Goal: Task Accomplishment & Management: Manage account settings

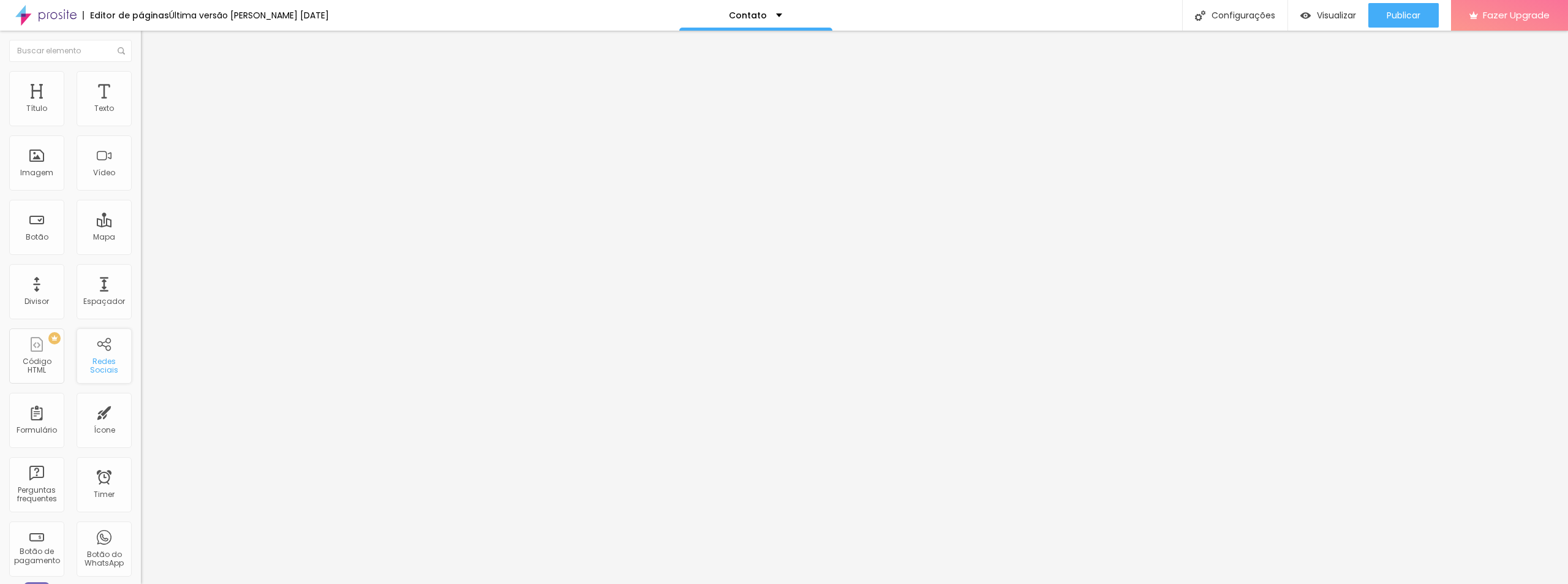
click at [96, 352] on div "Redes Sociais" at bounding box center [104, 355] width 55 height 55
click at [101, 368] on div "Redes Sociais" at bounding box center [104, 366] width 49 height 18
click at [1197, 23] on div "Configurações" at bounding box center [1235, 15] width 106 height 31
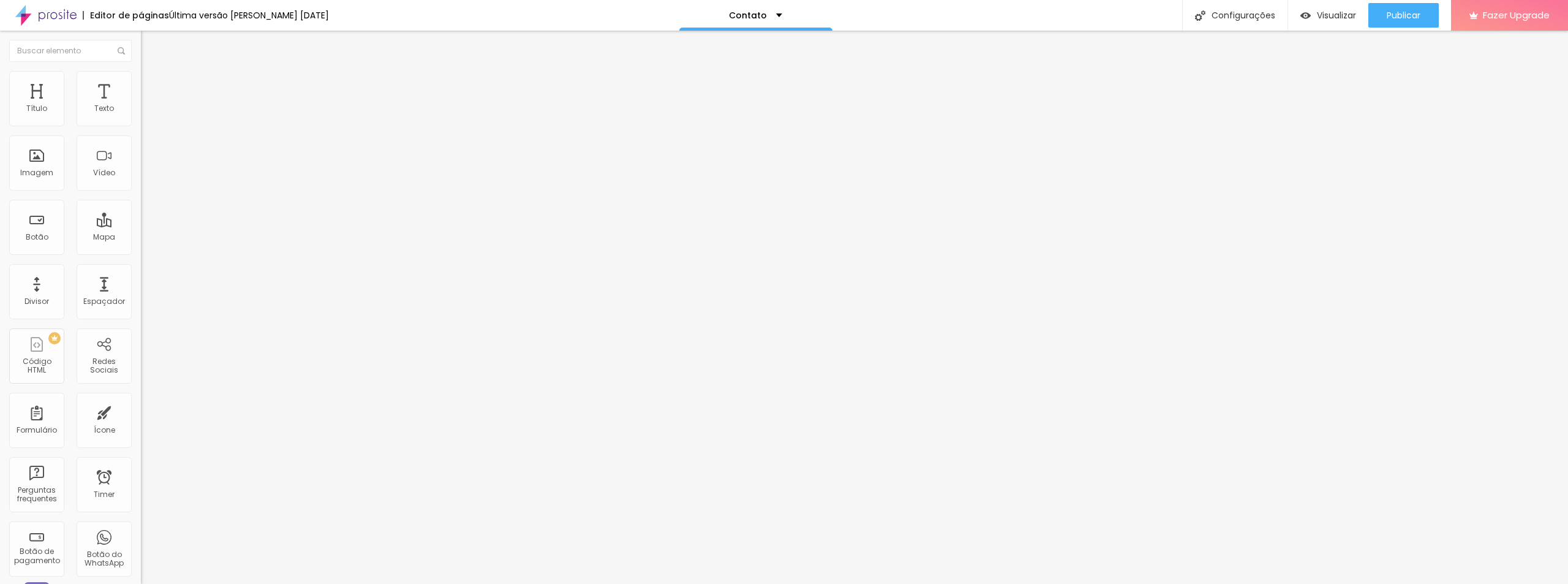
click at [761, 14] on div "Contato" at bounding box center [755, 15] width 53 height 9
click at [694, 53] on link "Sobre" at bounding box center [680, 47] width 27 height 13
click at [60, 14] on img at bounding box center [45, 15] width 61 height 31
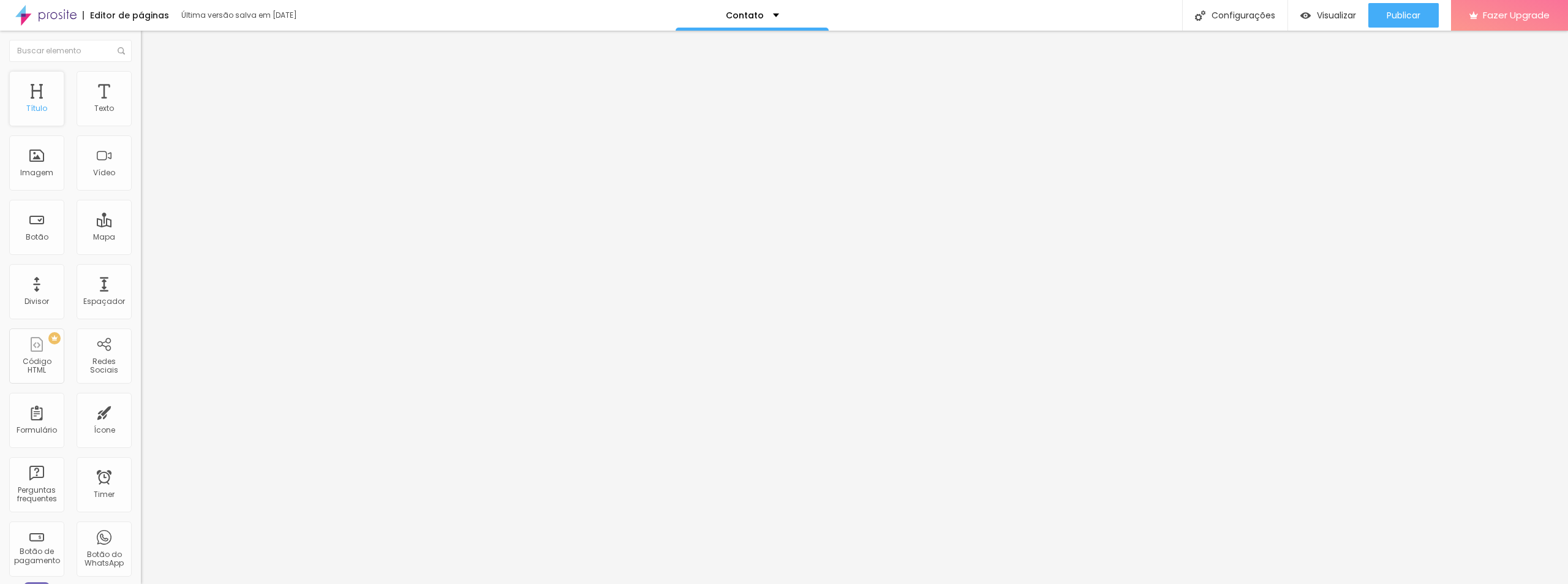
click at [45, 107] on div "Título" at bounding box center [36, 108] width 21 height 9
click at [42, 161] on div "Imagem" at bounding box center [36, 162] width 55 height 55
click at [36, 236] on div "Botão" at bounding box center [37, 237] width 23 height 9
click at [1226, 15] on div "Configurações" at bounding box center [1235, 15] width 106 height 31
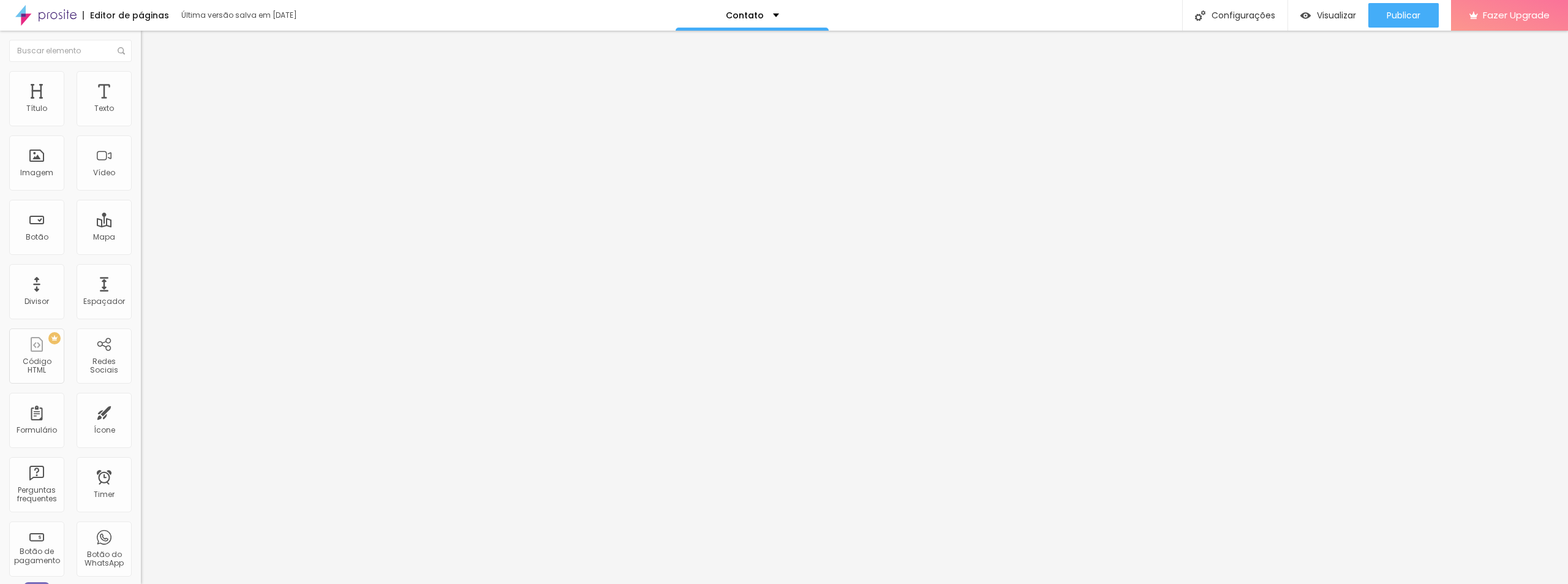
drag, startPoint x: 748, startPoint y: 418, endPoint x: 762, endPoint y: 419, distance: 14.0
type textarea "Contato de [PERSON_NAME]"
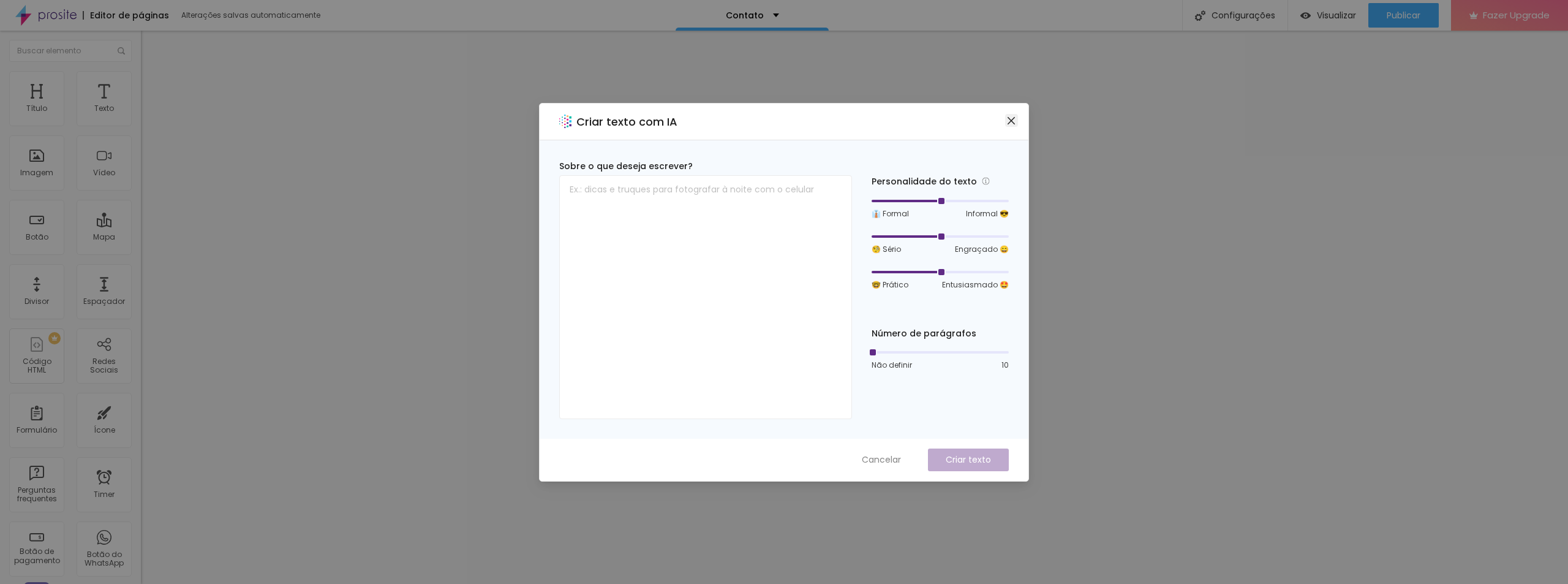
click at [1009, 120] on icon "close" at bounding box center [1012, 121] width 10 height 10
drag, startPoint x: 922, startPoint y: 272, endPoint x: 892, endPoint y: 274, distance: 30.1
click at [891, 274] on div at bounding box center [940, 271] width 138 height 7
drag, startPoint x: 901, startPoint y: 274, endPoint x: 889, endPoint y: 274, distance: 12.0
click at [889, 274] on div at bounding box center [940, 271] width 138 height 7
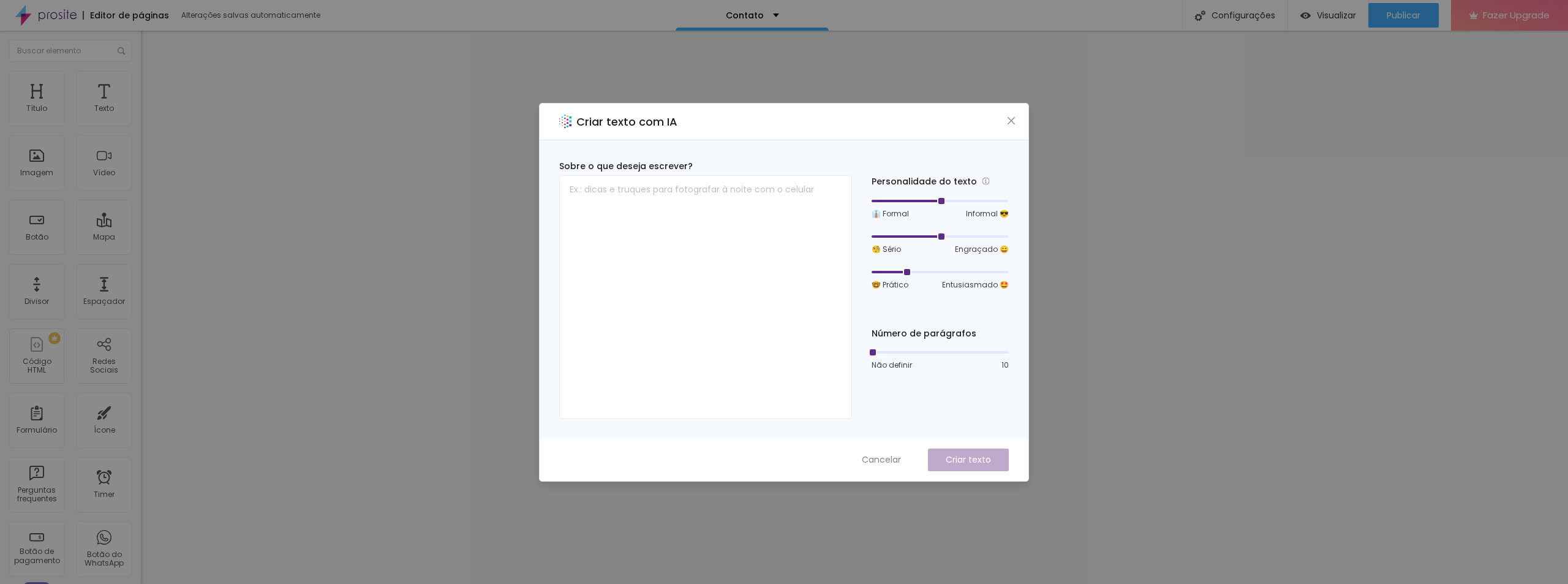
drag, startPoint x: 950, startPoint y: 239, endPoint x: 977, endPoint y: 237, distance: 27.1
click at [977, 237] on div at bounding box center [940, 236] width 138 height 7
drag, startPoint x: 980, startPoint y: 237, endPoint x: 999, endPoint y: 237, distance: 19.0
click at [999, 237] on div at bounding box center [940, 236] width 138 height 7
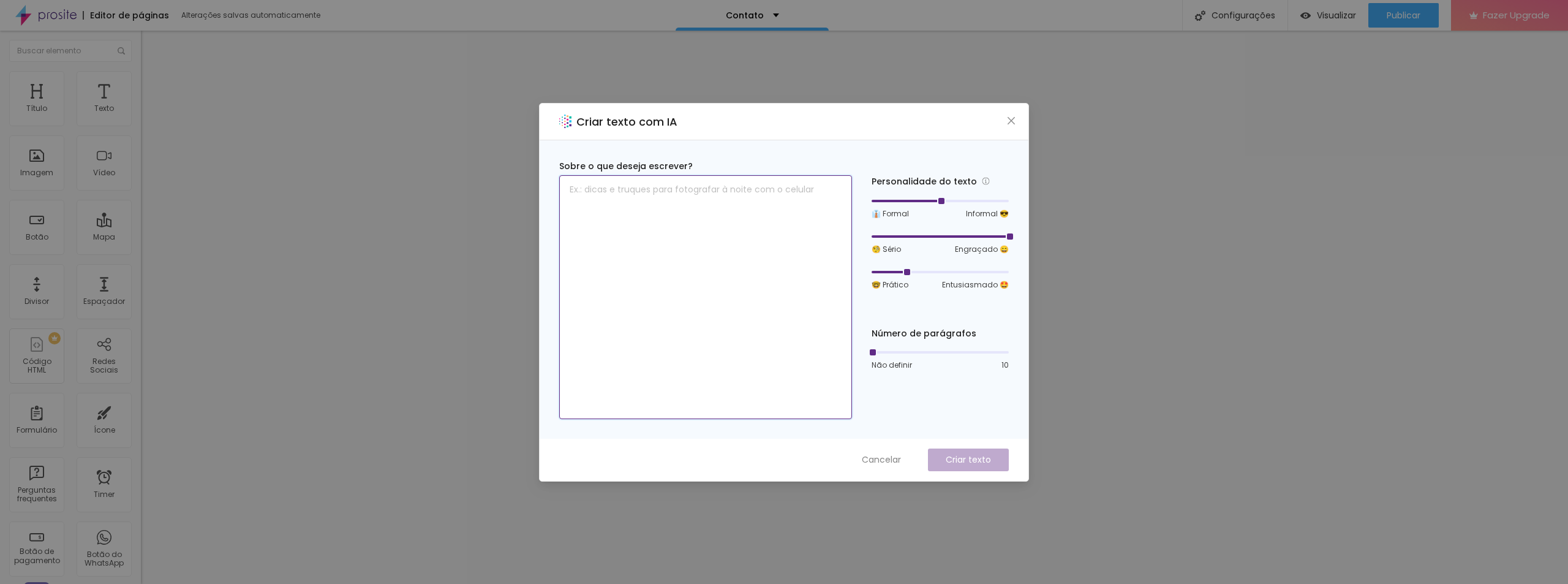
click at [654, 239] on textarea at bounding box center [706, 297] width 293 height 244
click at [872, 450] on button "Cancelar" at bounding box center [881, 459] width 64 height 23
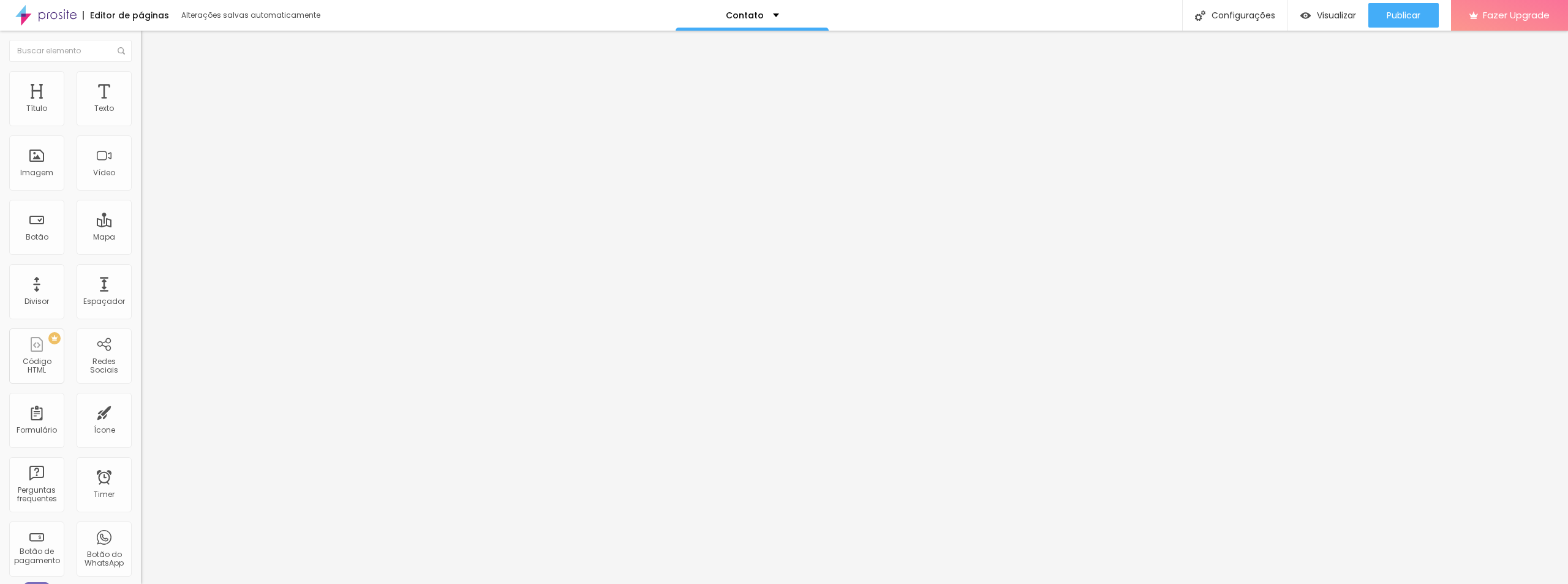
click at [141, 81] on li "Estilo" at bounding box center [210, 77] width 141 height 12
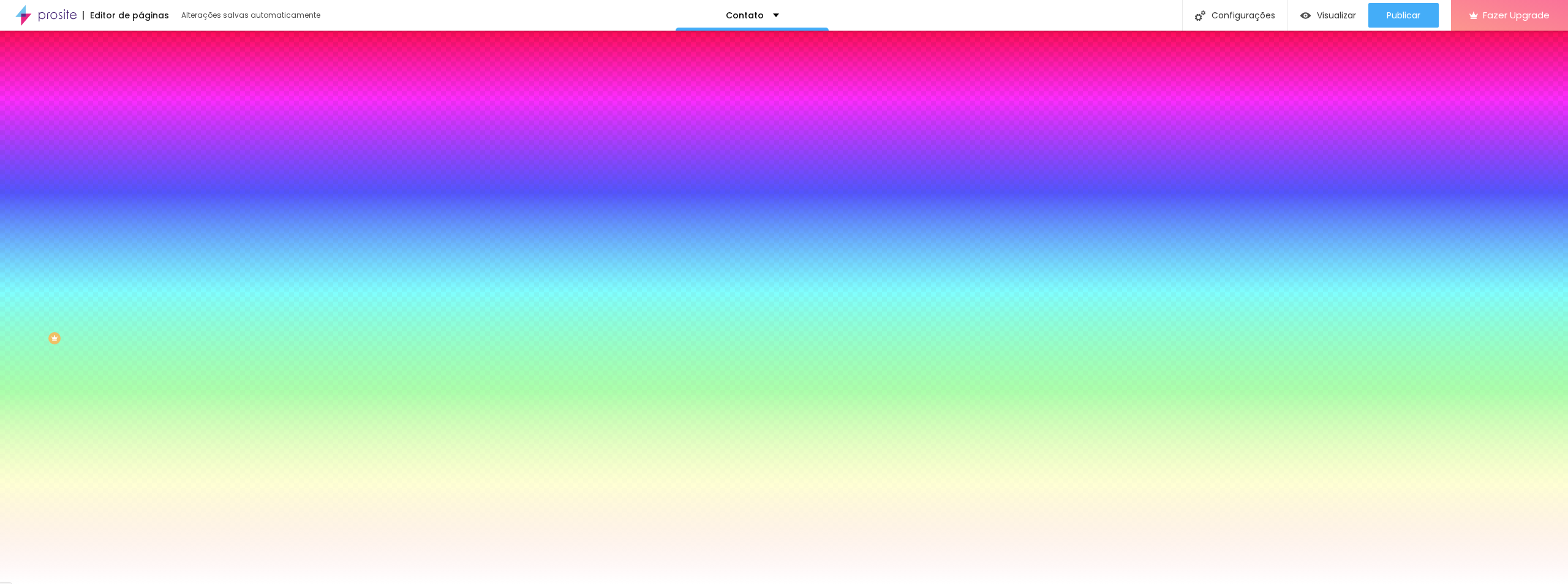
click at [141, 84] on li "Avançado" at bounding box center [210, 90] width 141 height 12
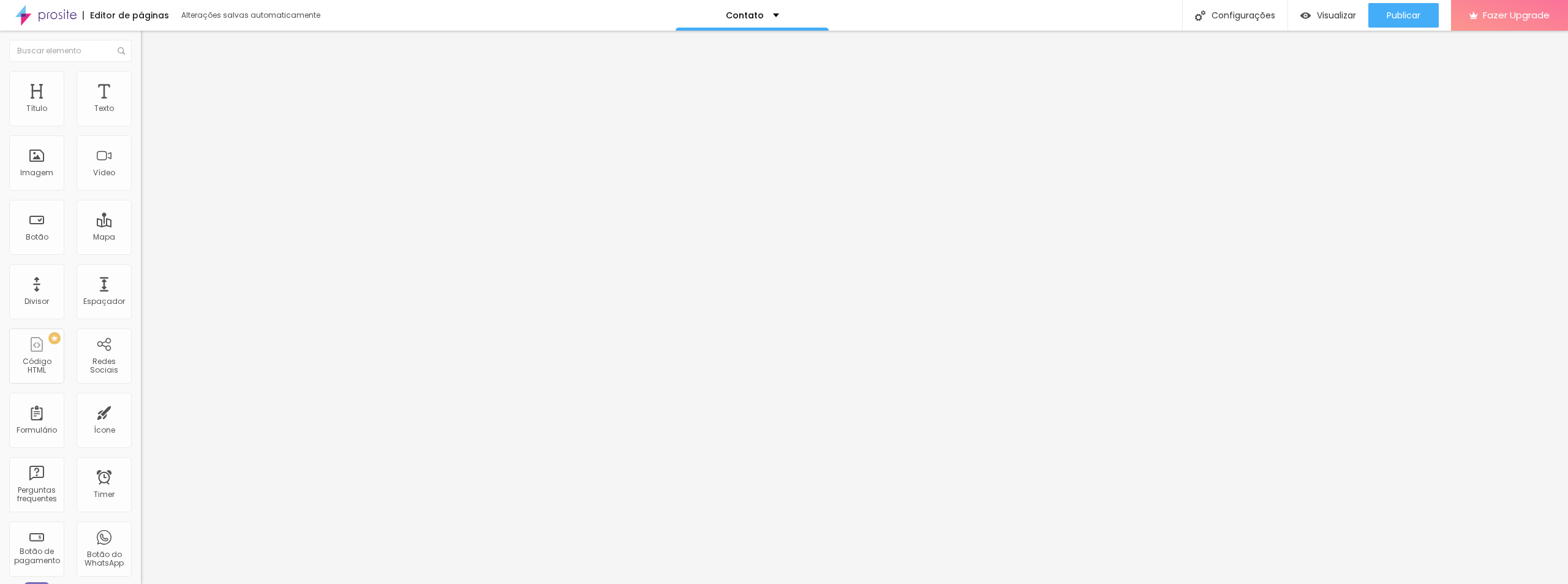
click at [141, 541] on div "Insira seu código aqui" at bounding box center [188, 546] width 96 height 11
click at [141, 479] on img at bounding box center [145, 483] width 9 height 9
click at [141, 516] on link "Tutorial" at bounding box center [155, 521] width 28 height 10
click at [101, 357] on div "Redes Sociais" at bounding box center [104, 366] width 49 height 18
click at [100, 371] on div "Redes Sociais" at bounding box center [104, 366] width 49 height 18
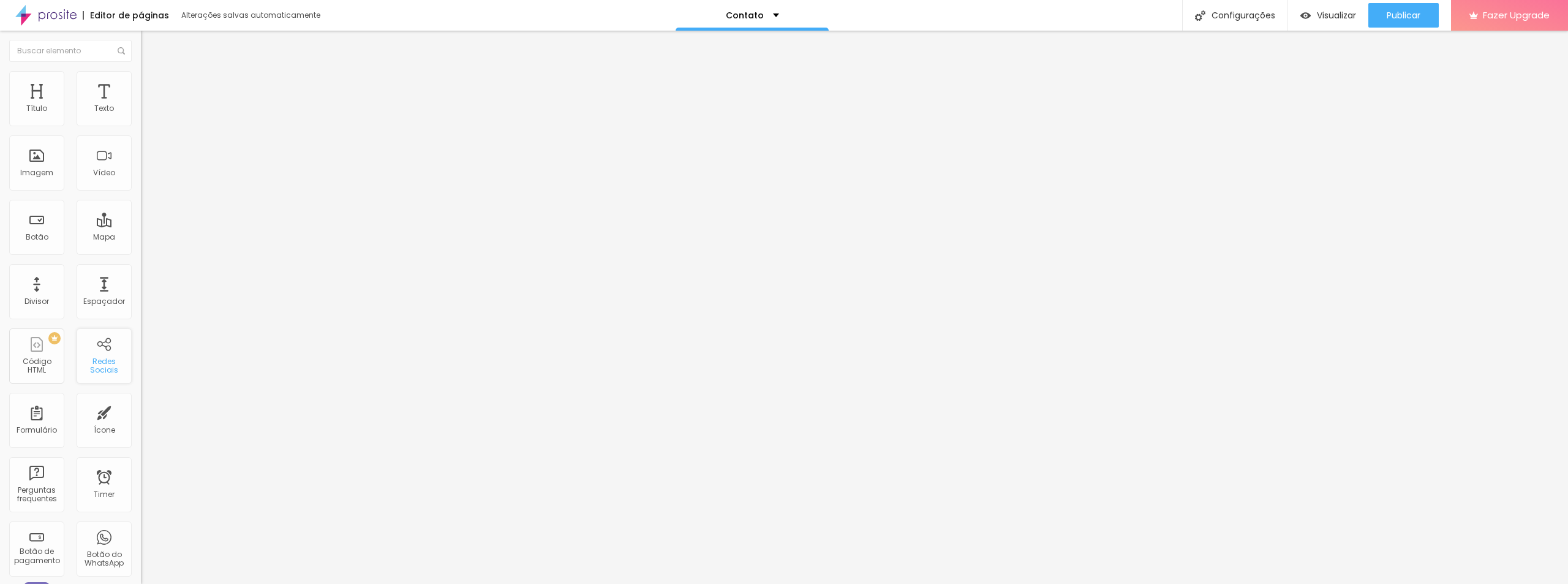
click at [100, 371] on div "Redes Sociais" at bounding box center [104, 366] width 49 height 18
click at [55, 418] on div "Formulário" at bounding box center [36, 420] width 55 height 55
click at [37, 421] on div "Formulário" at bounding box center [36, 420] width 55 height 55
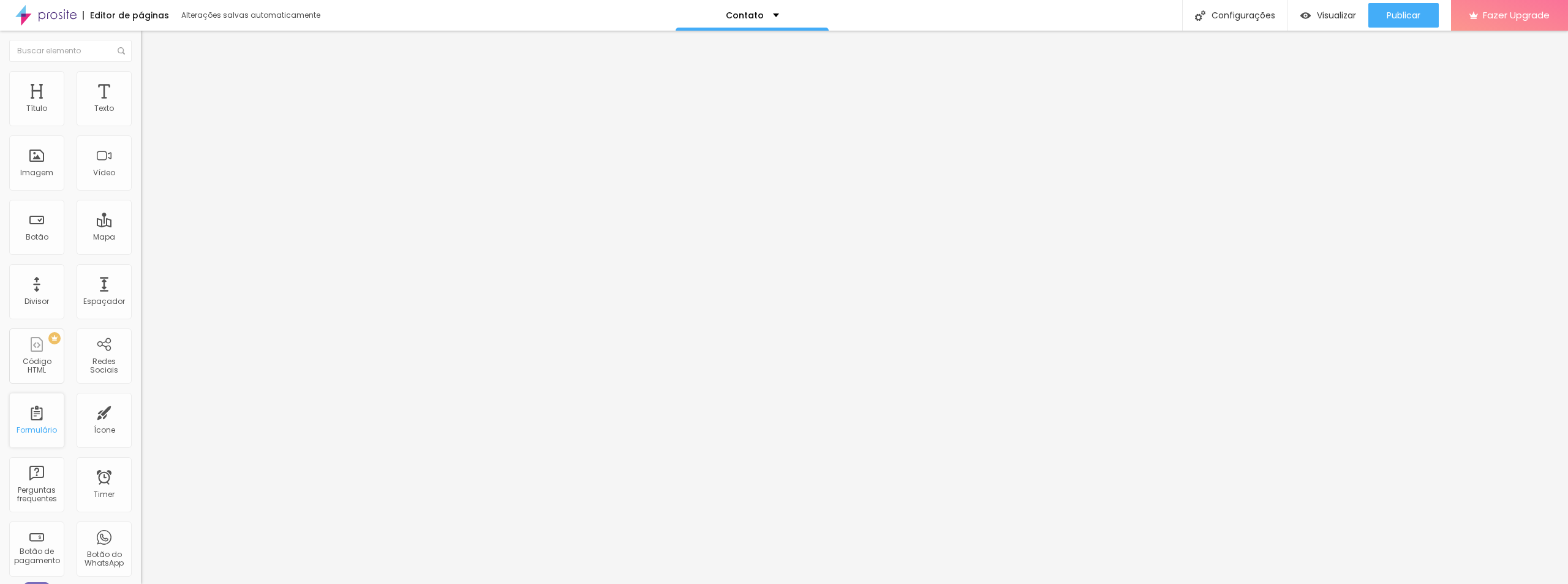
click at [37, 421] on div "Formulário" at bounding box center [36, 420] width 55 height 55
click at [1244, 14] on div "Configurações" at bounding box center [1235, 15] width 106 height 31
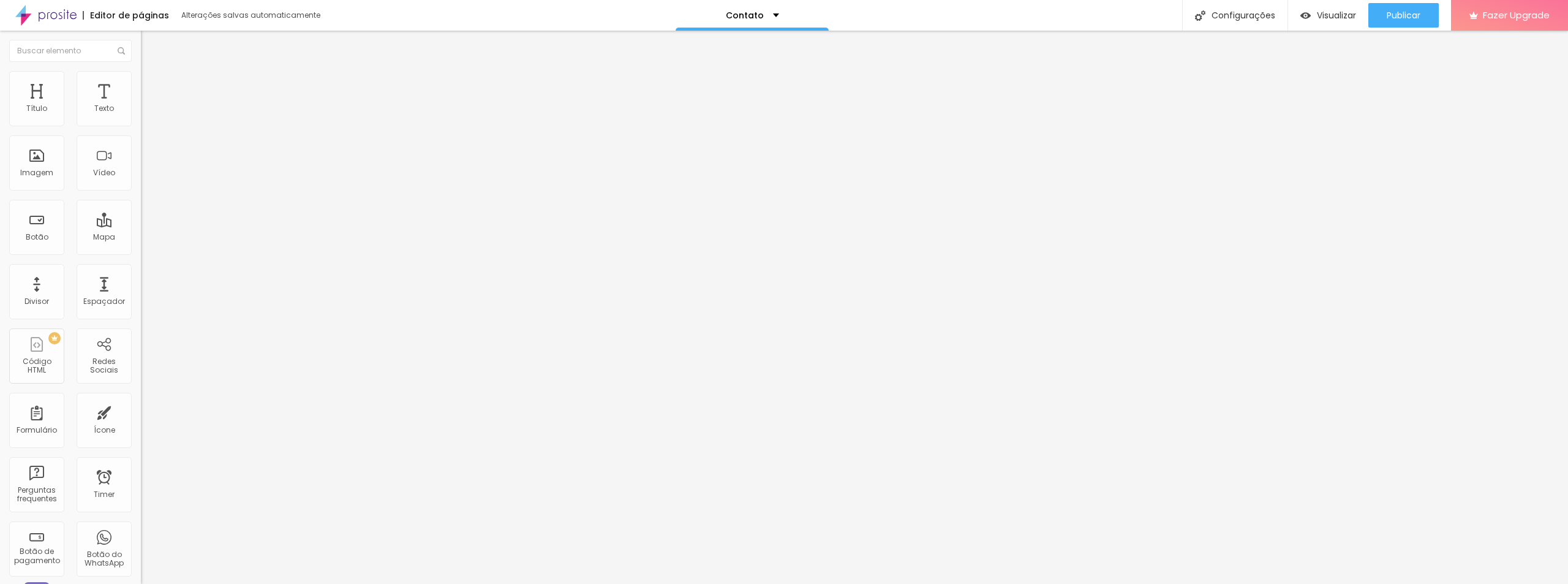
click at [774, 15] on div "Contato" at bounding box center [752, 15] width 53 height 9
click at [771, 9] on div "Contato" at bounding box center [753, 4] width 36 height 9
click at [35, 92] on div "Título" at bounding box center [36, 98] width 55 height 55
click at [35, 98] on div "Título" at bounding box center [36, 98] width 55 height 55
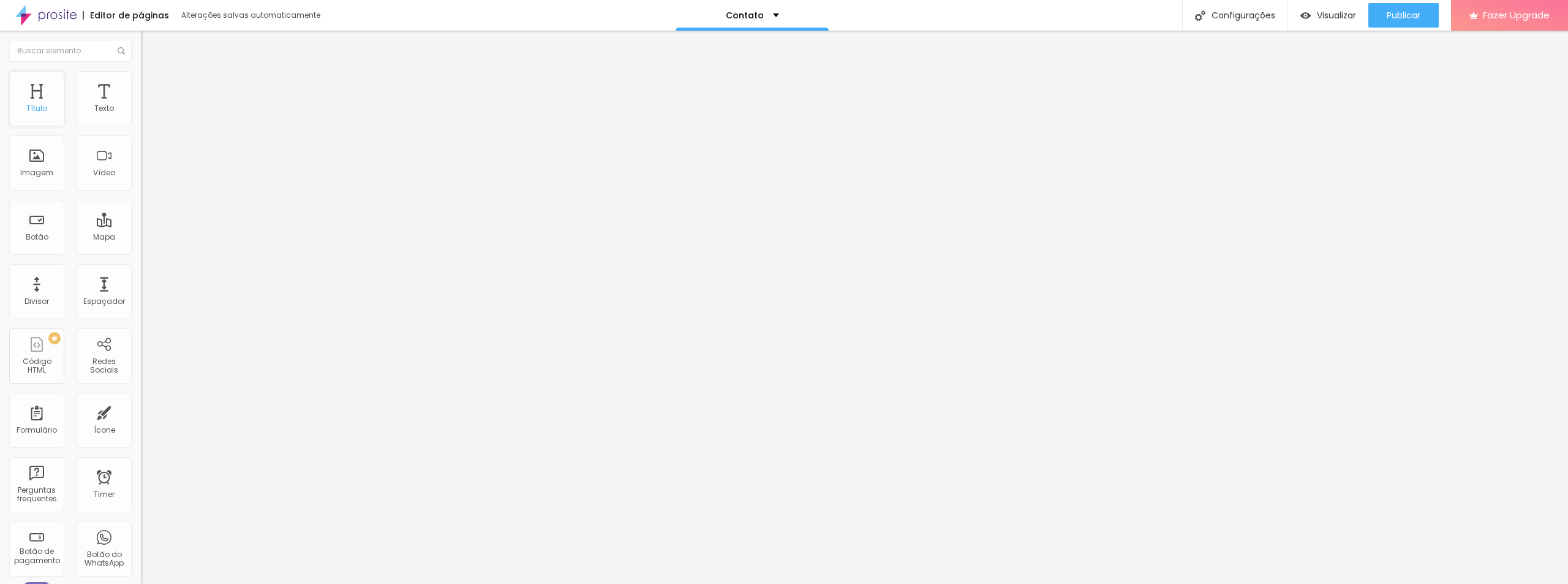
click at [40, 110] on div "Título" at bounding box center [36, 108] width 21 height 9
click at [45, 168] on div "Imagem" at bounding box center [36, 172] width 33 height 9
click at [96, 180] on div "Vídeo" at bounding box center [104, 162] width 55 height 55
click at [93, 233] on div "Mapa" at bounding box center [104, 237] width 22 height 9
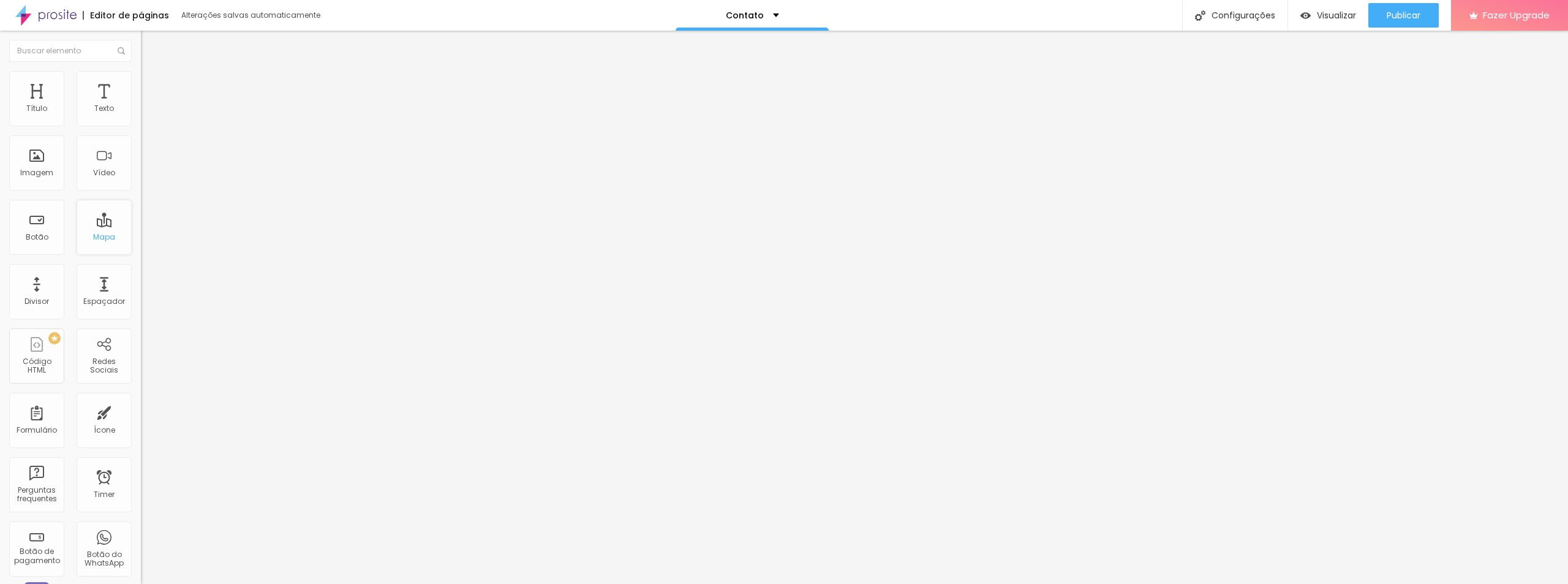
click at [93, 233] on div "Mapa" at bounding box center [104, 237] width 22 height 9
click at [1330, 18] on span "Visualizar" at bounding box center [1336, 15] width 39 height 10
click at [141, 79] on img at bounding box center [146, 76] width 11 height 11
click at [141, 84] on li "Avançado" at bounding box center [210, 90] width 141 height 12
click at [151, 42] on div "Editar Mapa" at bounding box center [184, 45] width 69 height 10
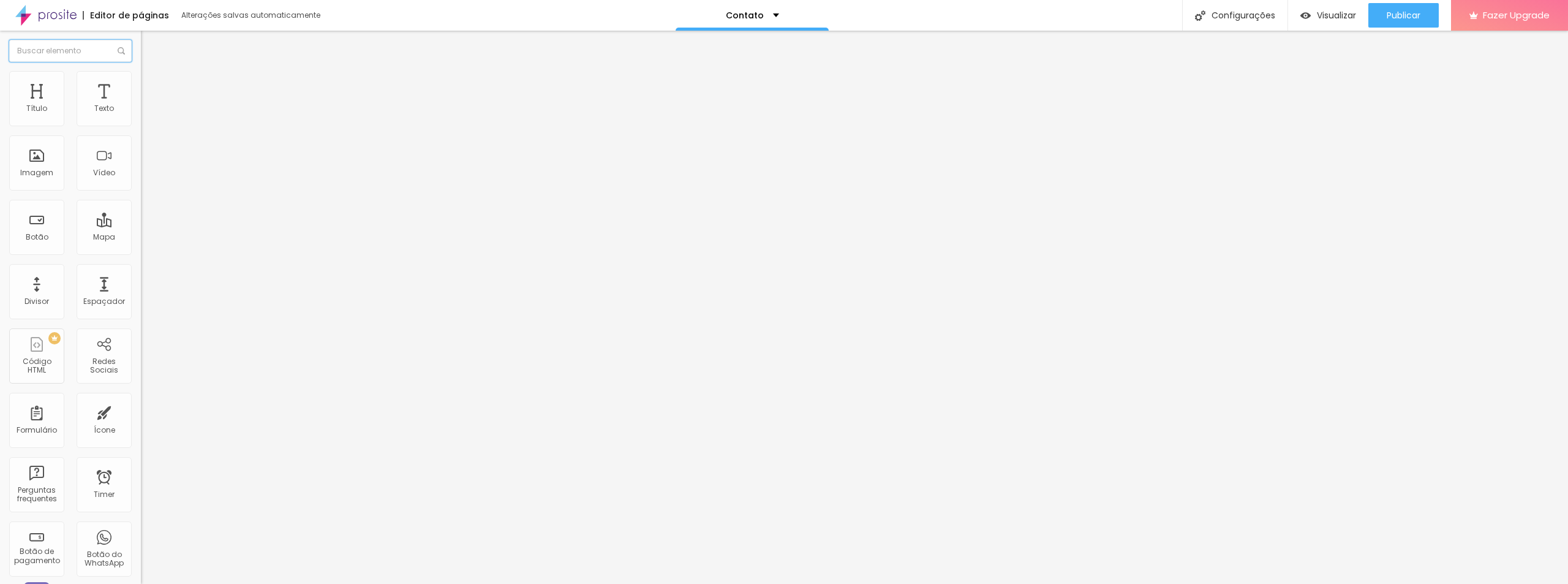
click at [103, 53] on input "text" at bounding box center [70, 51] width 123 height 22
click at [91, 226] on div "Mapa" at bounding box center [104, 226] width 55 height 55
click at [101, 231] on div "Mapa" at bounding box center [104, 226] width 55 height 55
click at [99, 241] on div "Mapa" at bounding box center [104, 237] width 22 height 9
click at [152, 87] on span "Avançado" at bounding box center [171, 92] width 41 height 10
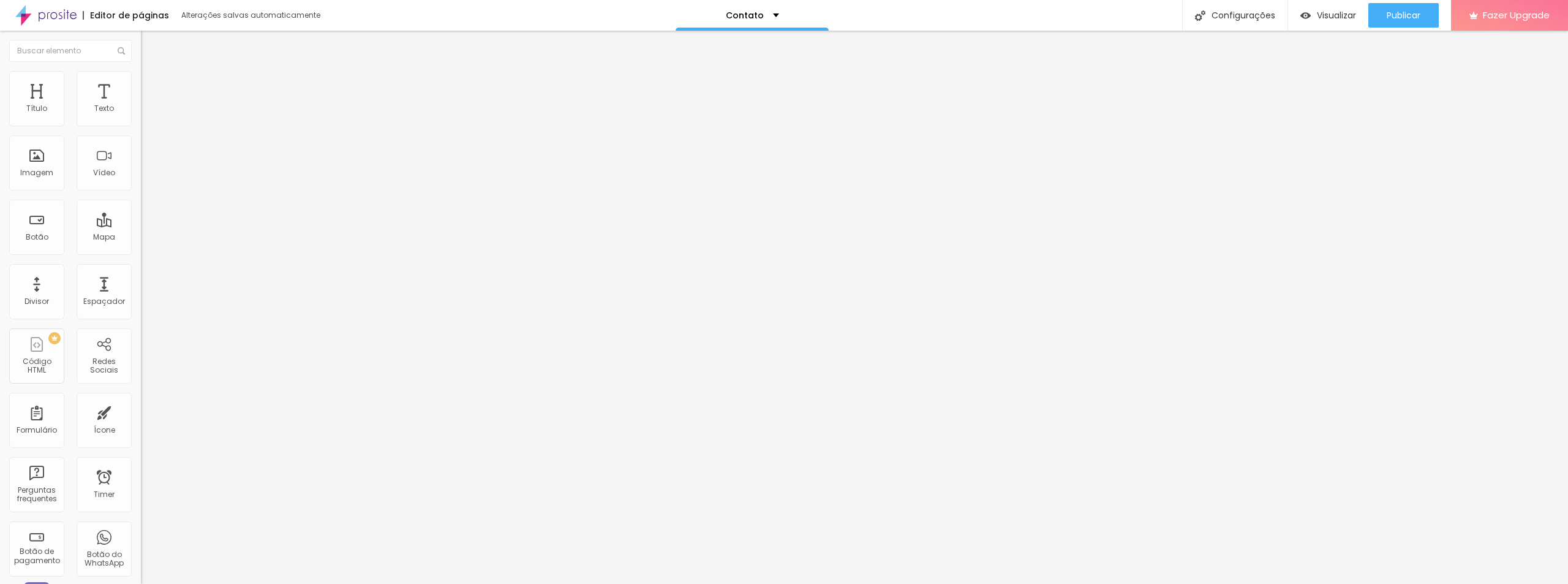
click at [141, 442] on div at bounding box center [210, 445] width 141 height 7
click at [141, 534] on input "text" at bounding box center [213, 540] width 147 height 12
paste input "P46C+55 [PERSON_NAME], [GEOGRAPHIC_DATA] - SC"
type input "P46C+55 [PERSON_NAME], [GEOGRAPHIC_DATA] - SC"
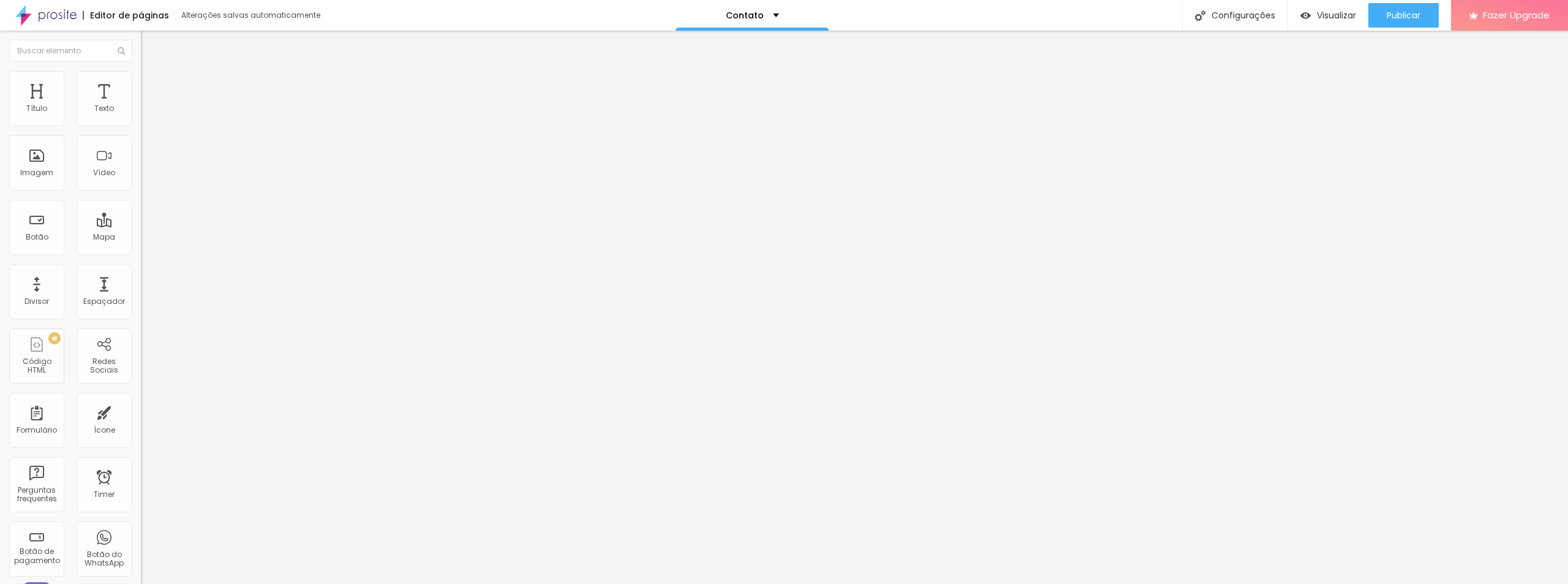
scroll to position [0, 0]
click at [141, 464] on input "text" at bounding box center [213, 470] width 147 height 12
paste input "-26.2911109"
type input "-26.2911109"
click at [141, 499] on input "text" at bounding box center [213, 505] width 147 height 12
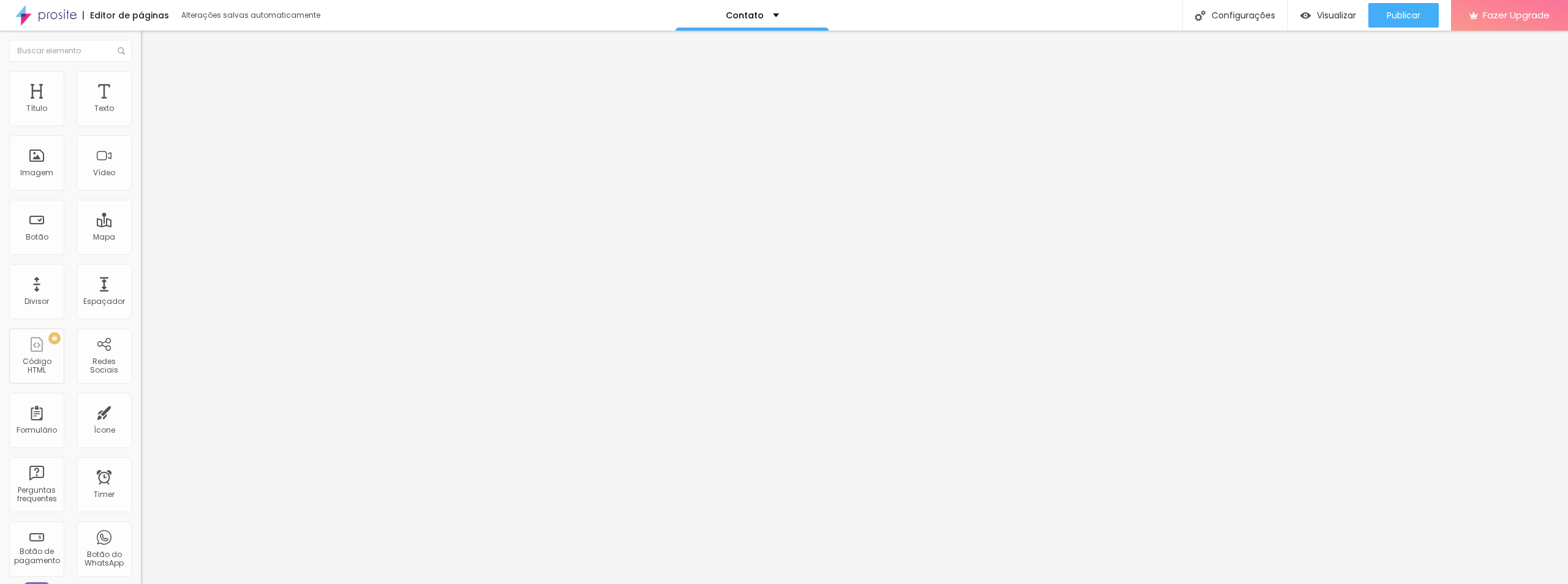
paste input "-48.8764697"
type input "-48.8764697"
click at [141, 464] on input "-26.2911109" at bounding box center [213, 470] width 147 height 12
paste input "-26.289421"
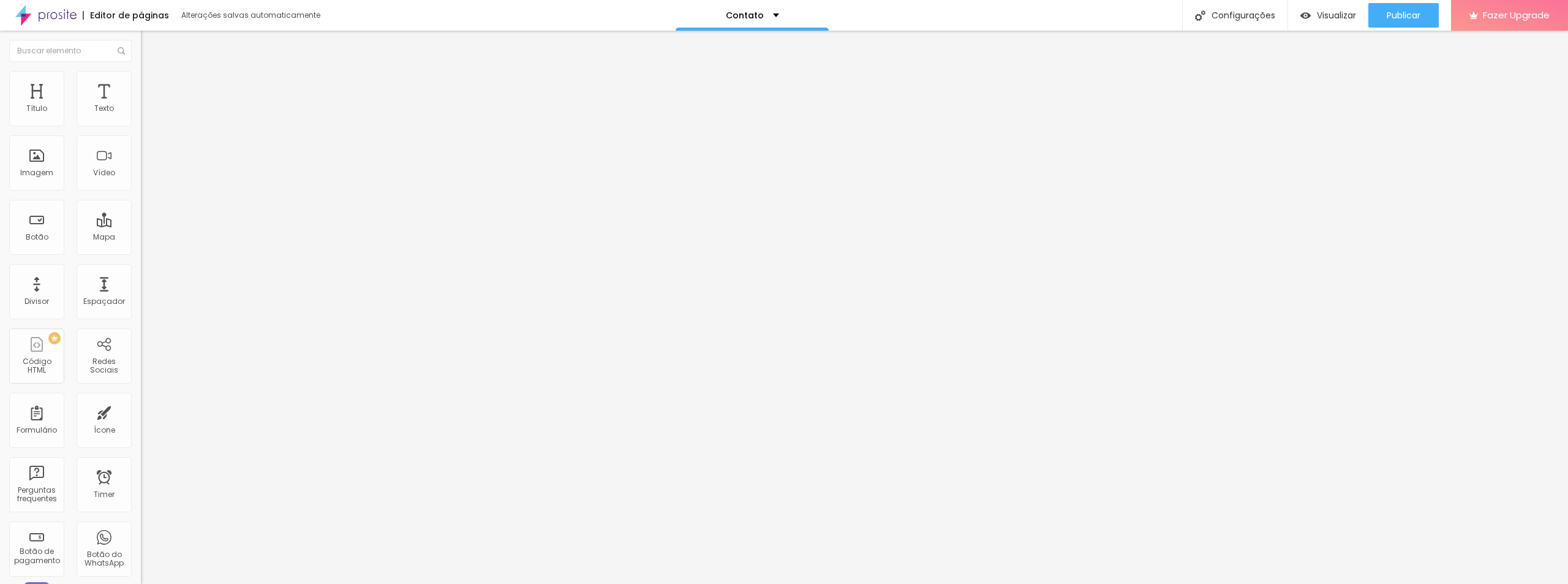
click at [141, 464] on input "--26.289421" at bounding box center [213, 470] width 147 height 12
type input "-26.289421"
click at [141, 499] on input "-48.8764697" at bounding box center [213, 505] width 147 height 12
type input "-"
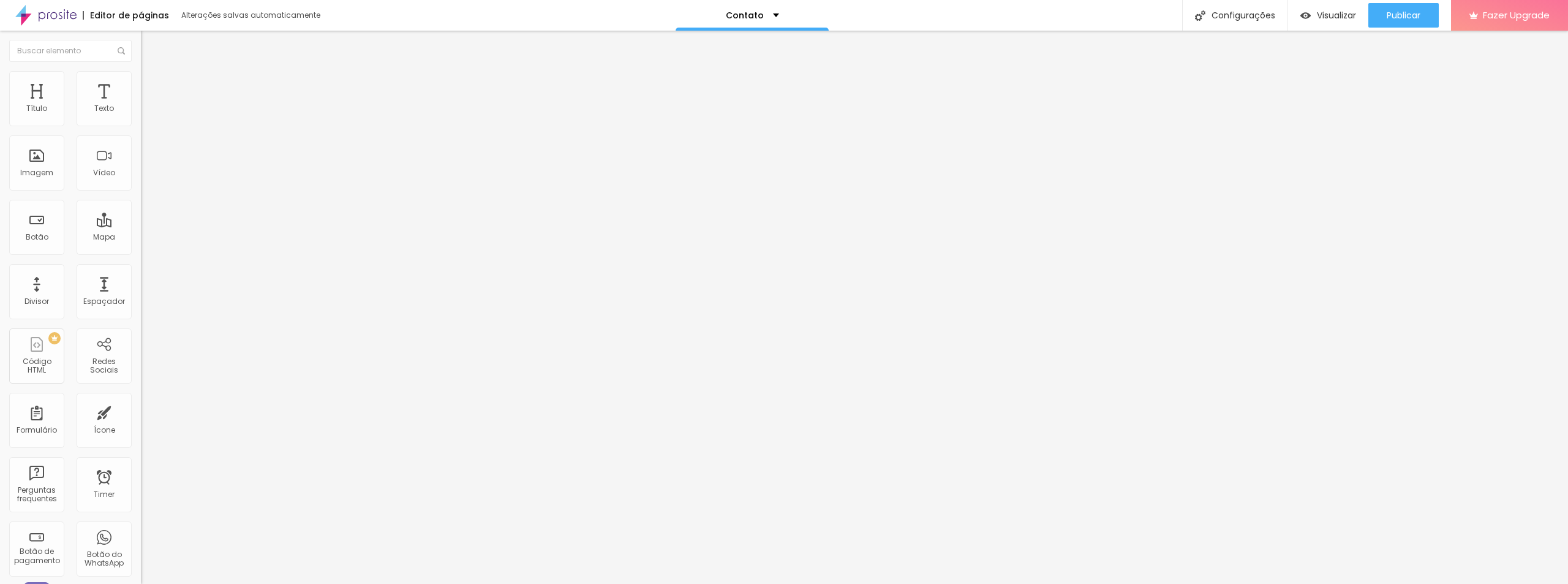
paste input "-48.879527"
type input "-48.879527"
click at [1403, 15] on span "Publicar" at bounding box center [1404, 15] width 34 height 10
click at [141, 76] on img at bounding box center [146, 76] width 11 height 11
type input "95"
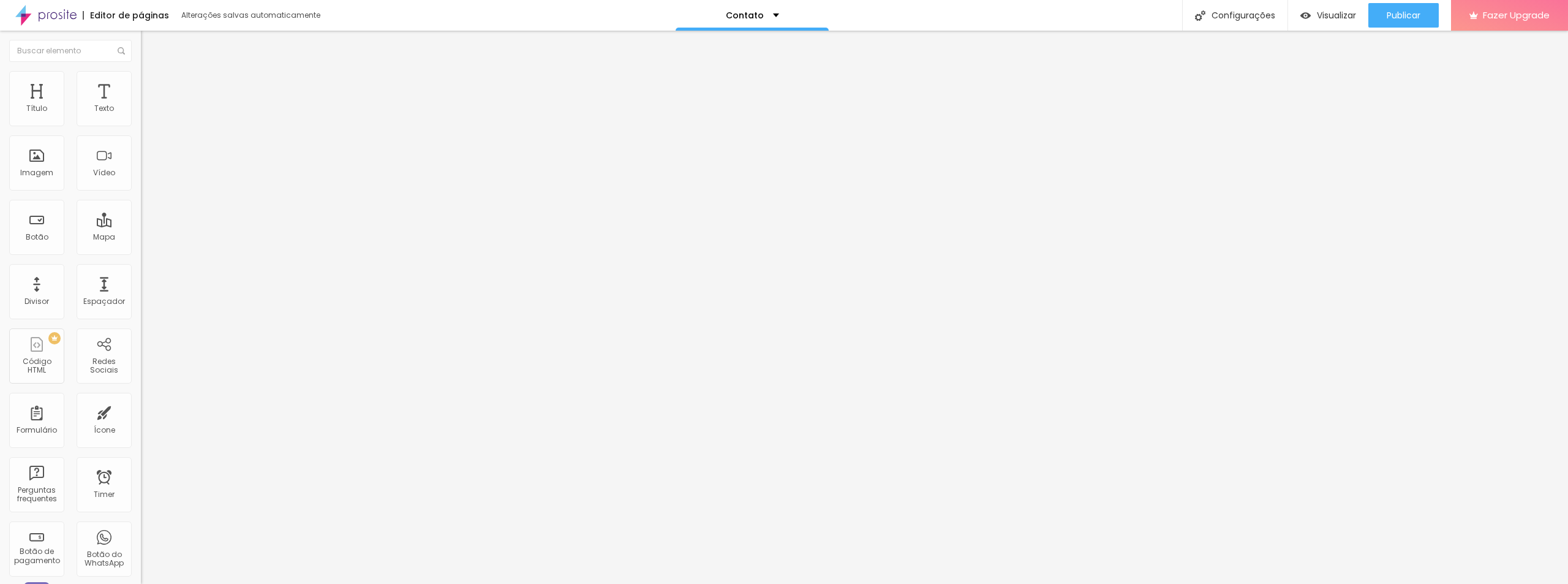
type input "95"
type input "90"
type input "85"
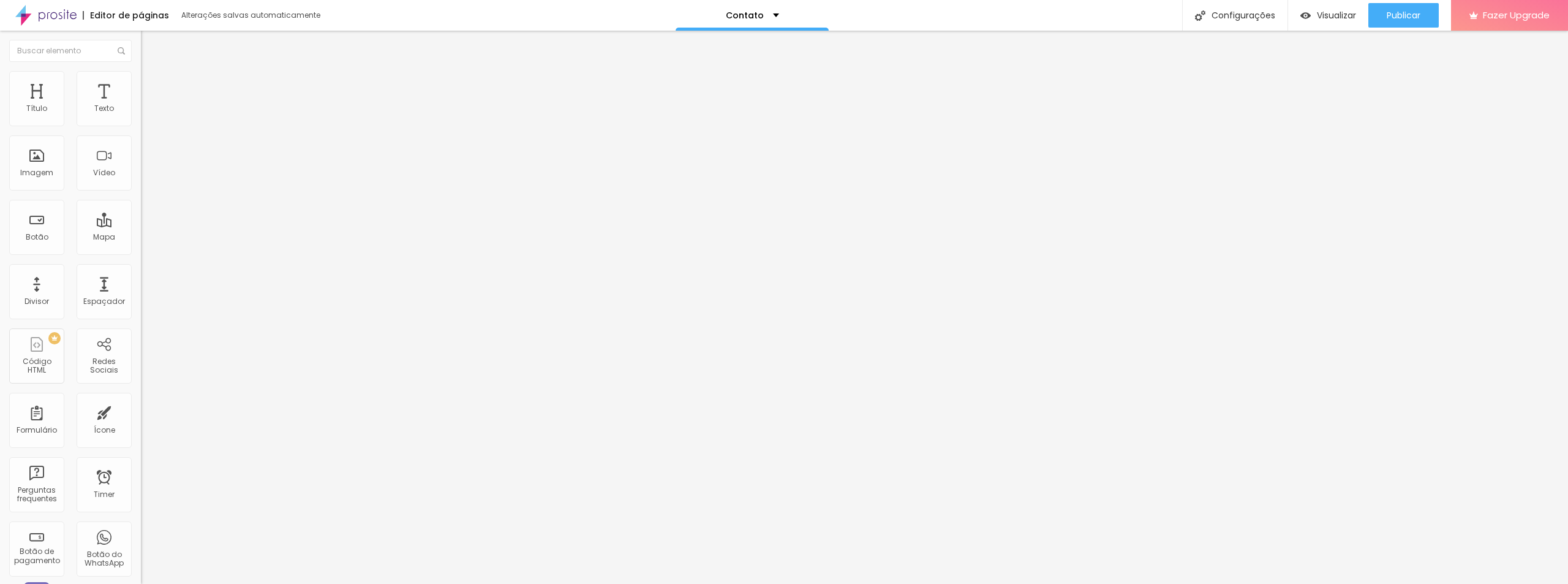
type input "80"
type input "75"
type input "70"
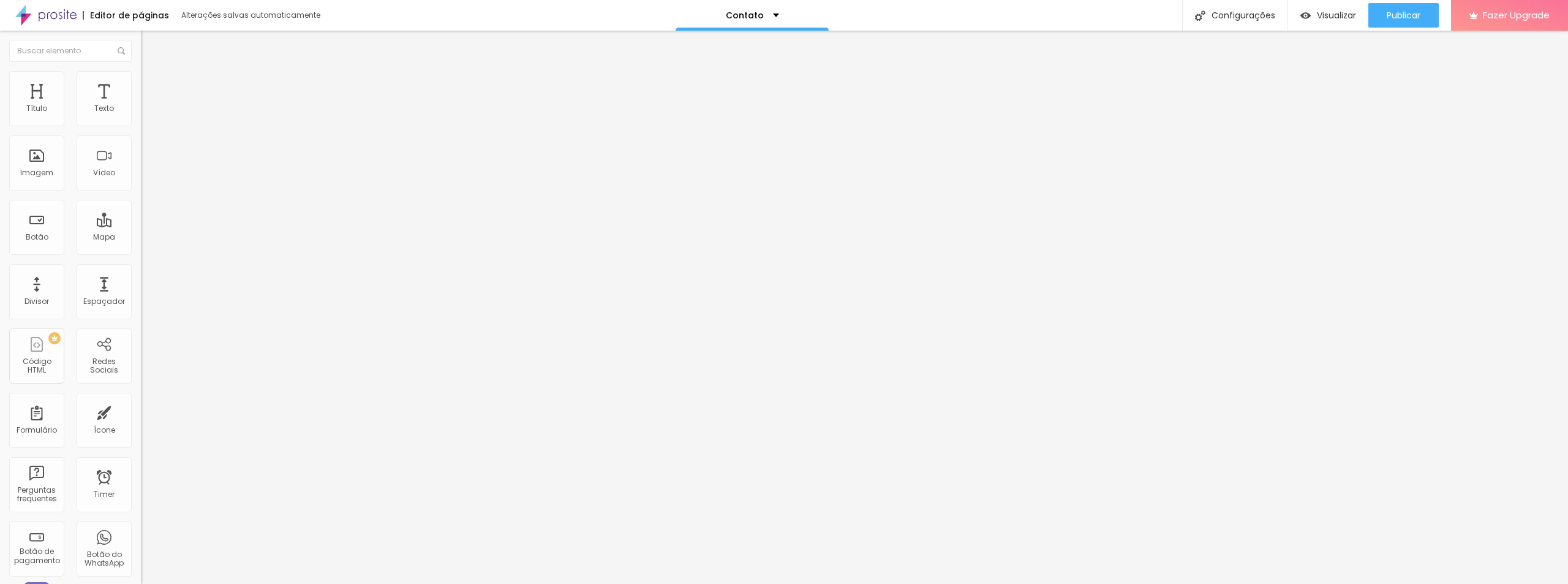
type input "70"
type input "75"
type input "80"
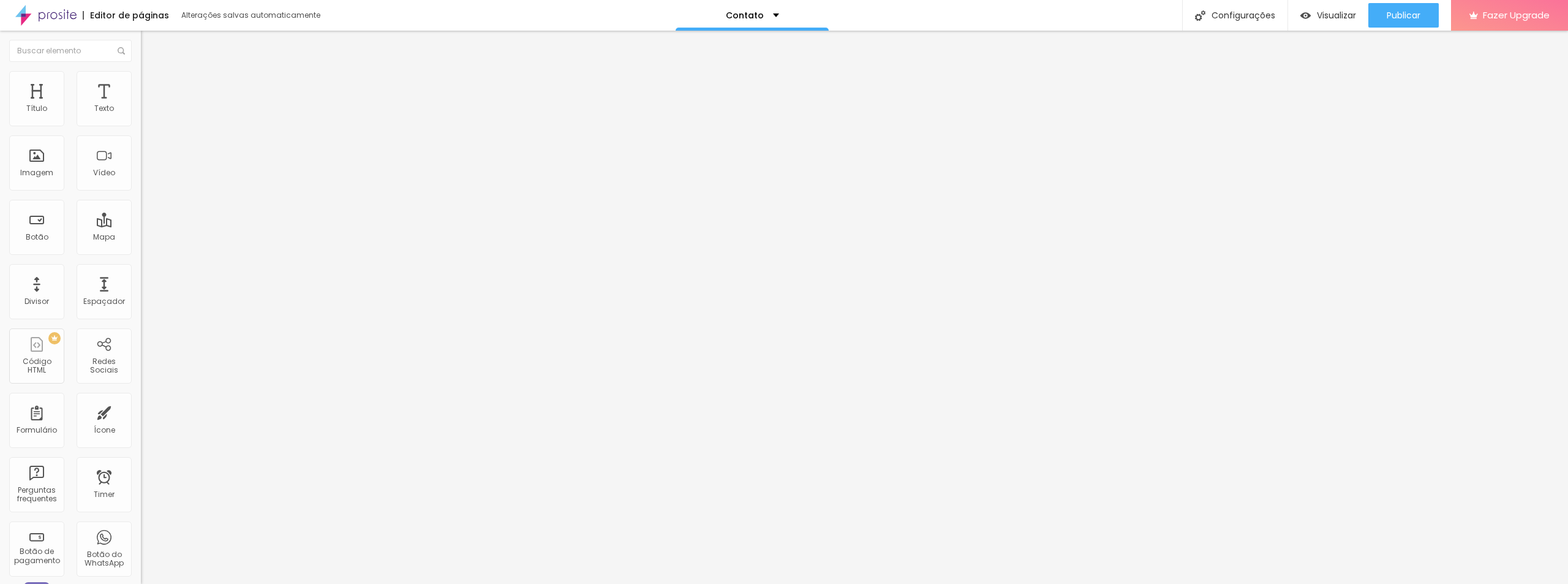
type input "85"
type input "90"
type input "95"
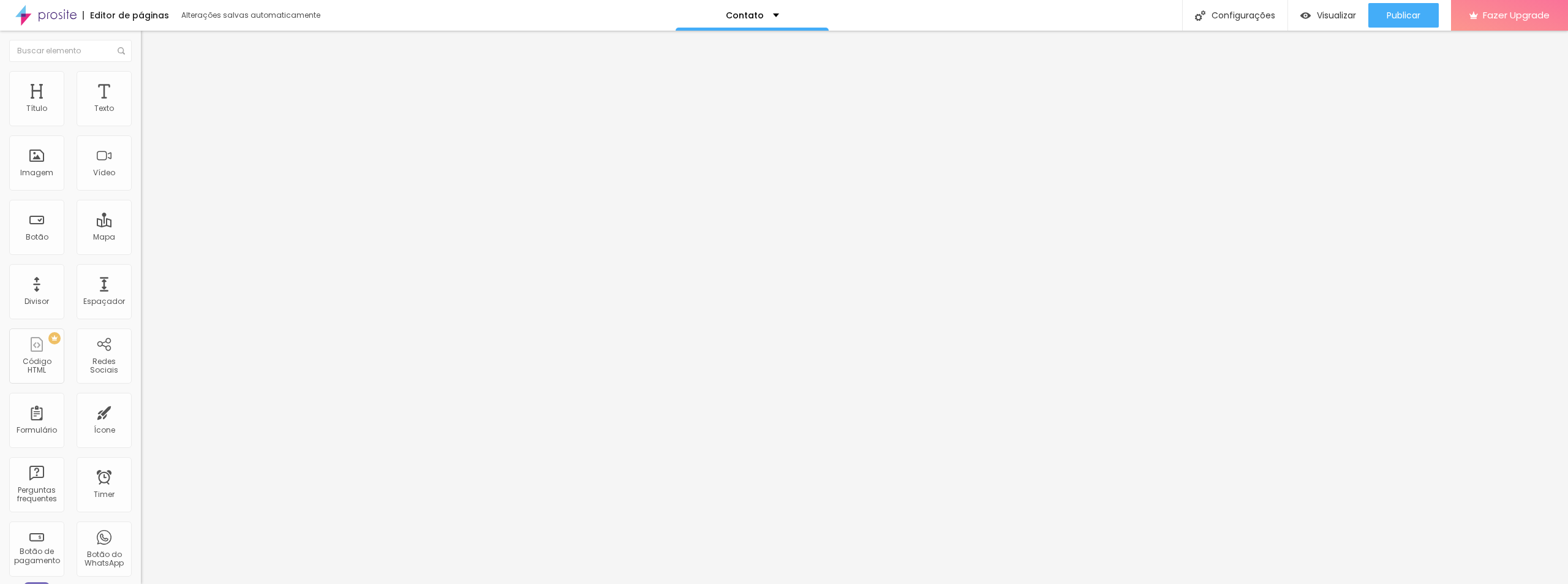
type input "95"
type input "100"
drag, startPoint x: 129, startPoint y: 128, endPoint x: 136, endPoint y: 139, distance: 13.0
click at [142, 126] on input "range" at bounding box center [179, 121] width 79 height 10
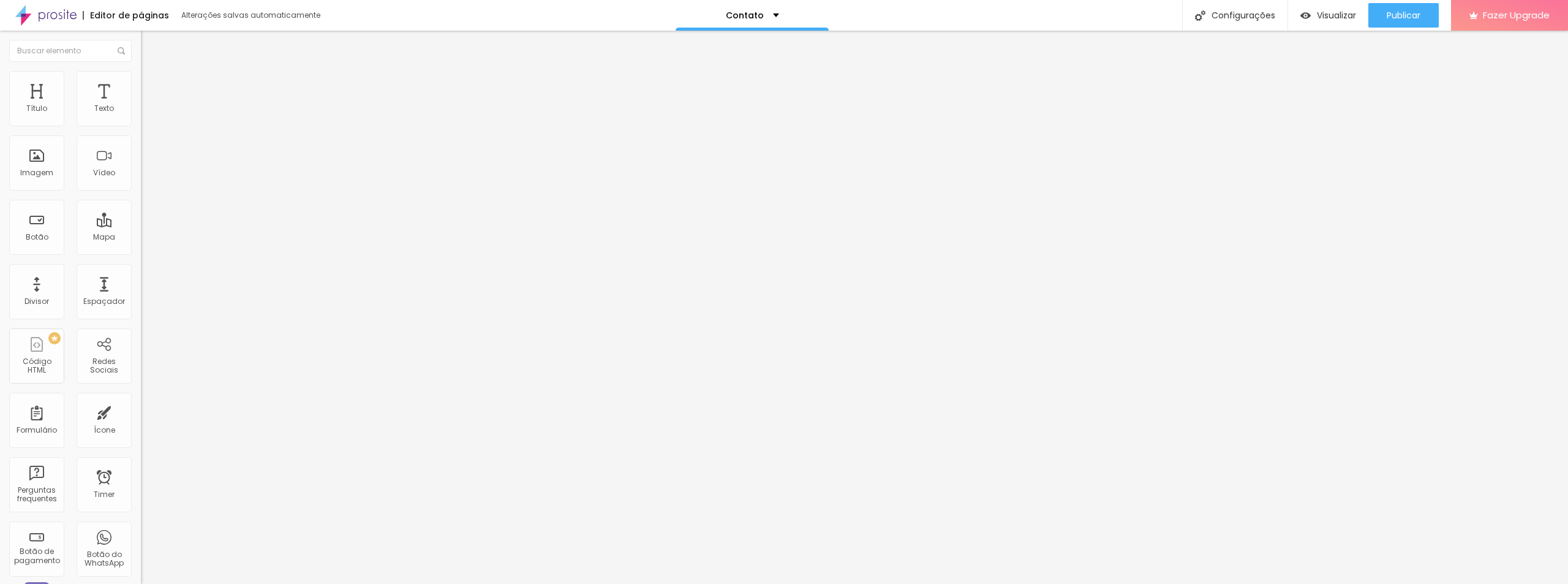
type input "352"
type input "355"
type input "359"
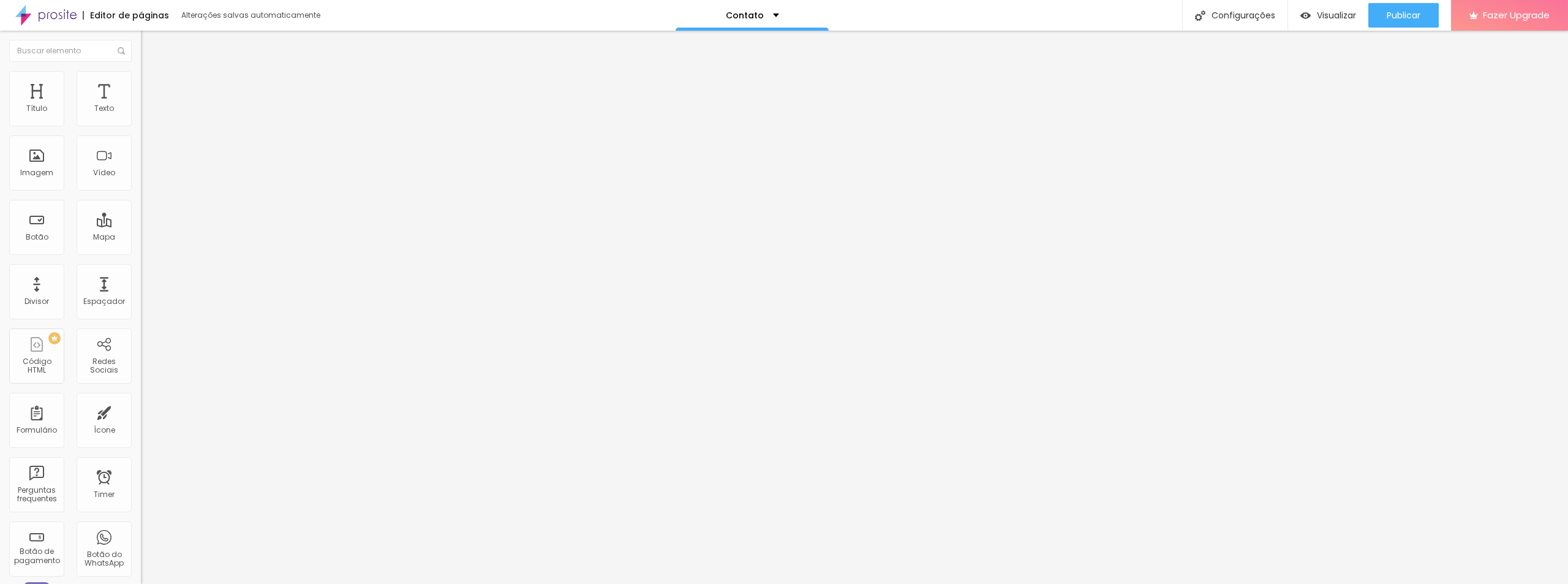
type input "359"
type input "371"
type input "382"
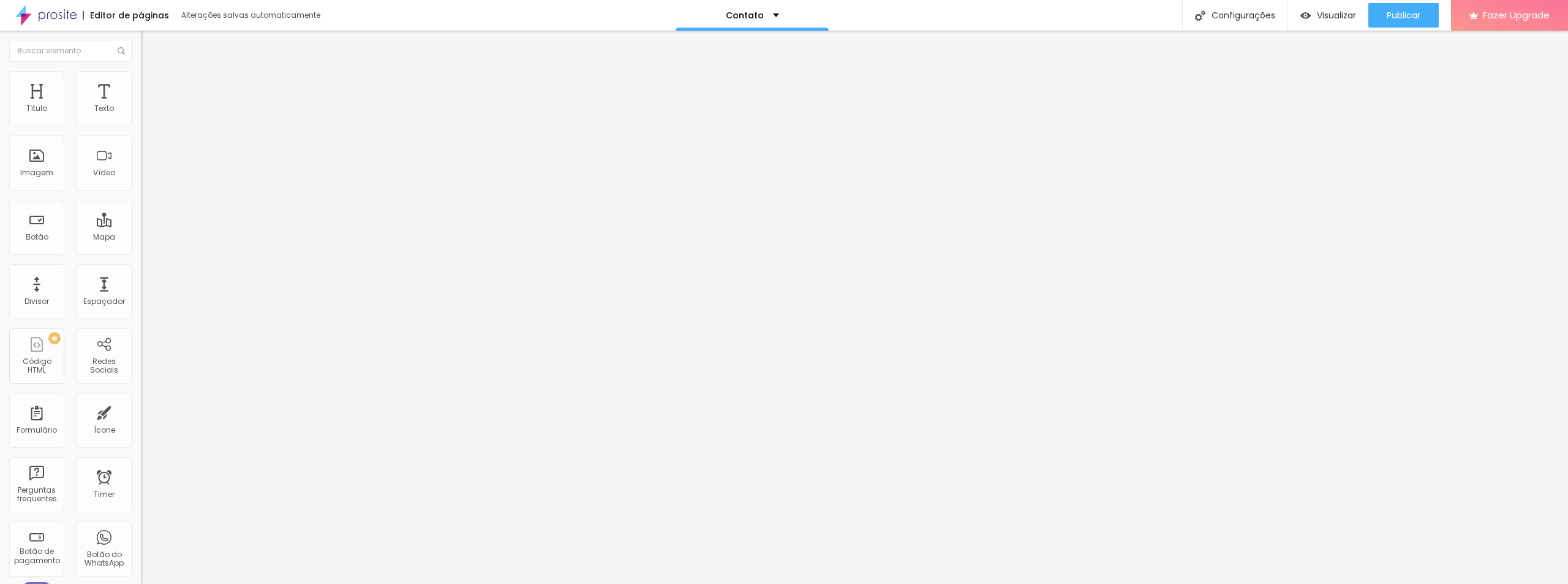
type input "393"
type input "405"
type input "408"
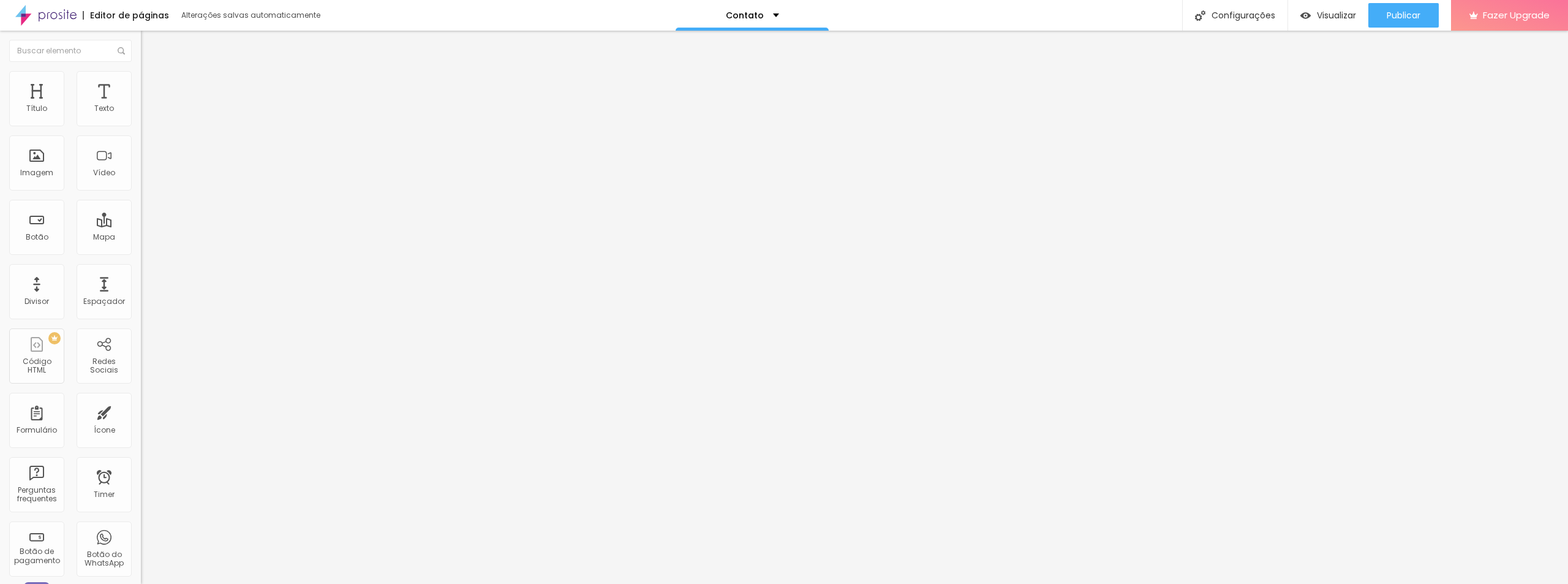
type input "408"
type input "416"
type input "424"
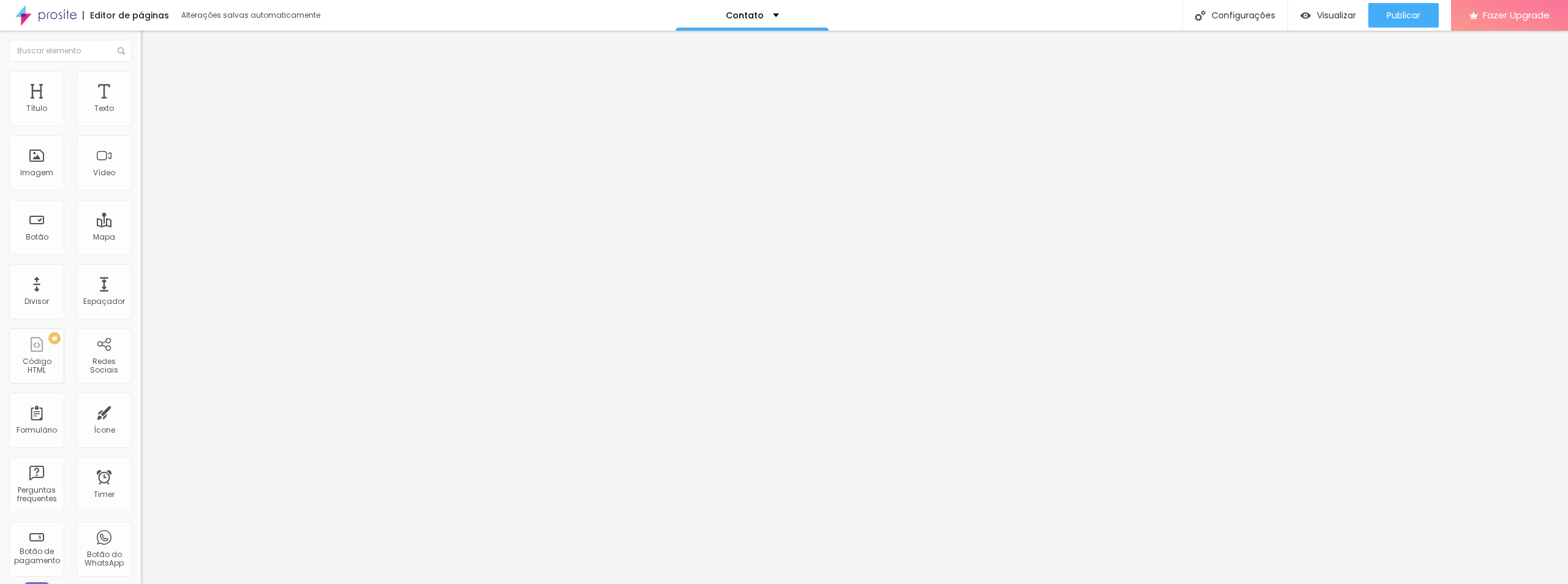
type input "427"
type input "431"
type input "435"
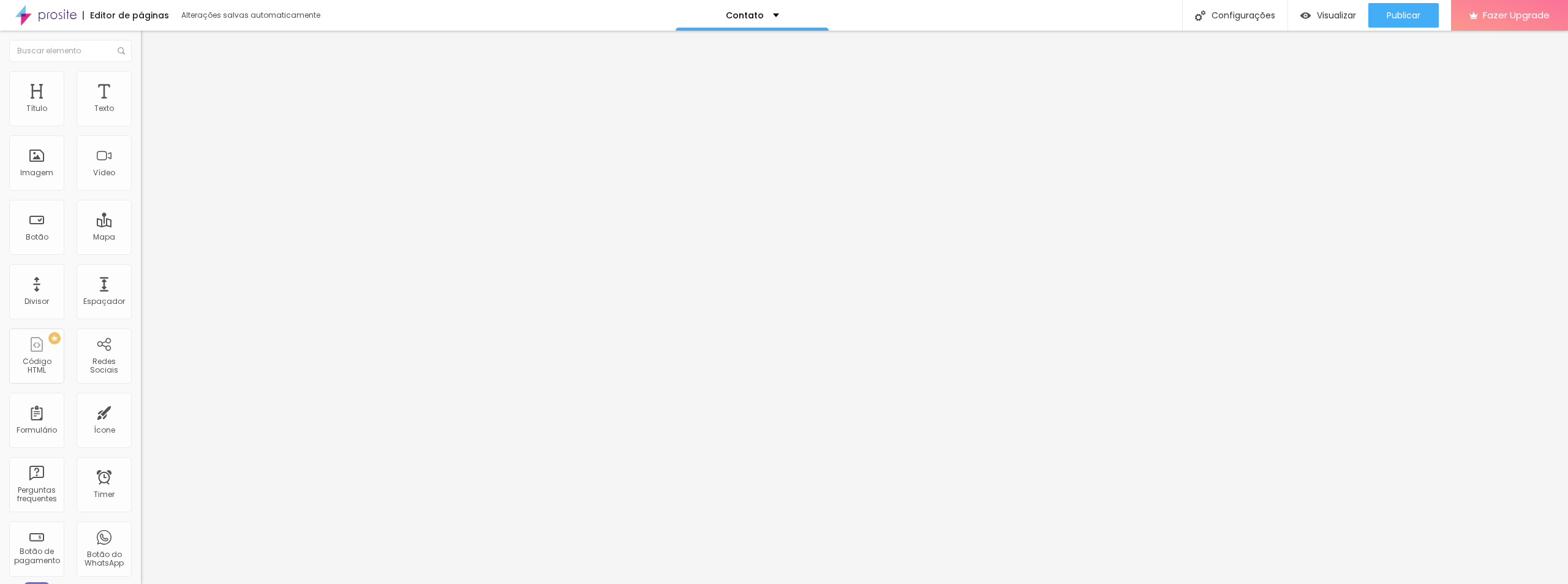
type input "435"
type input "439"
type input "446"
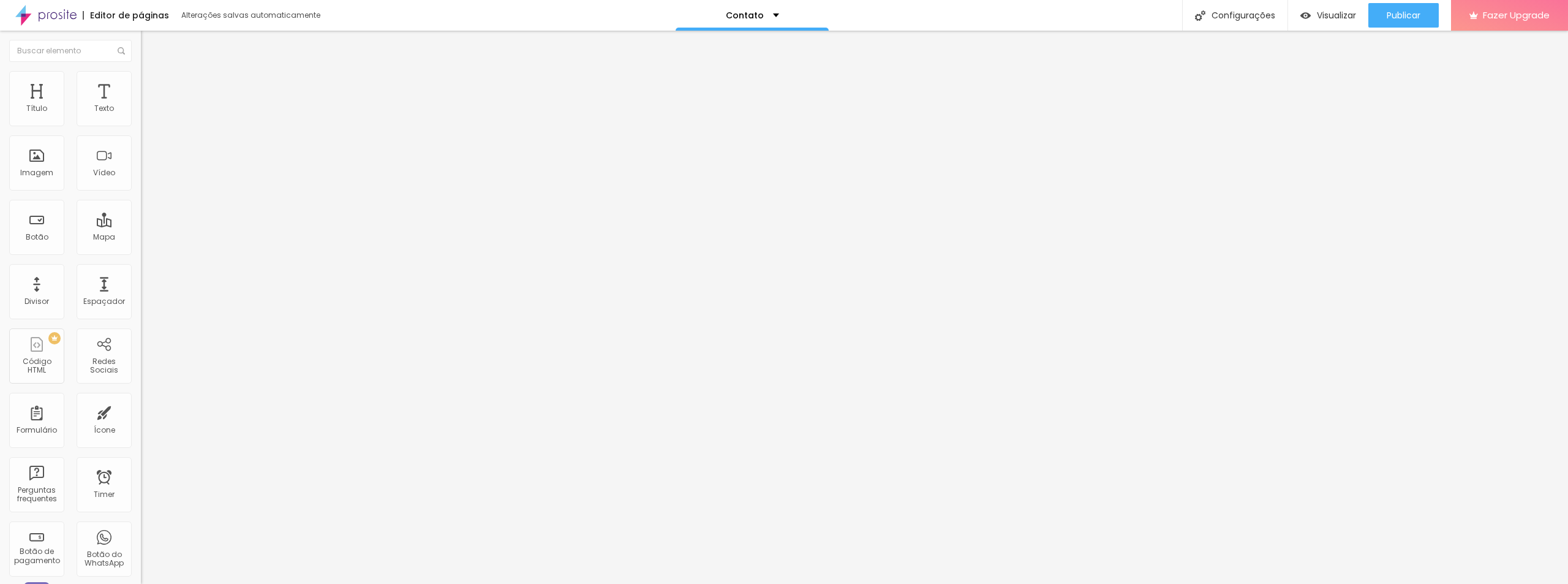
type input "454"
type input "458"
type input "465"
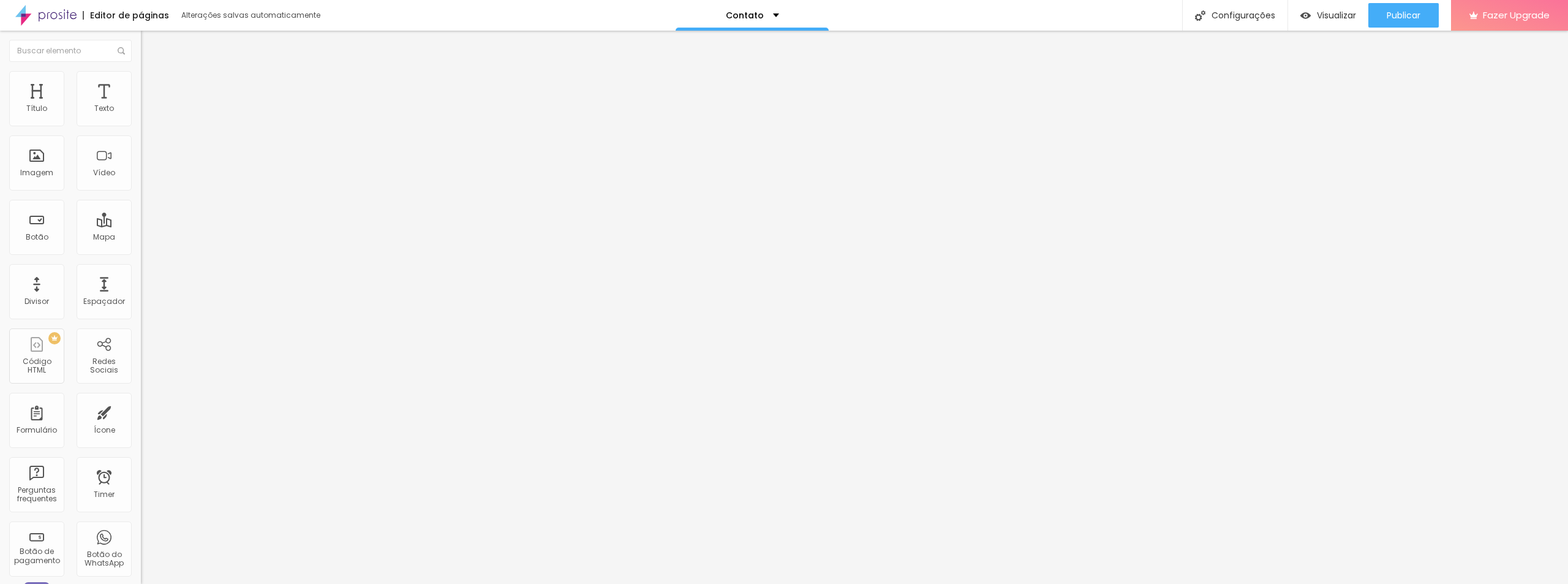
type input "465"
type input "484"
type input "492"
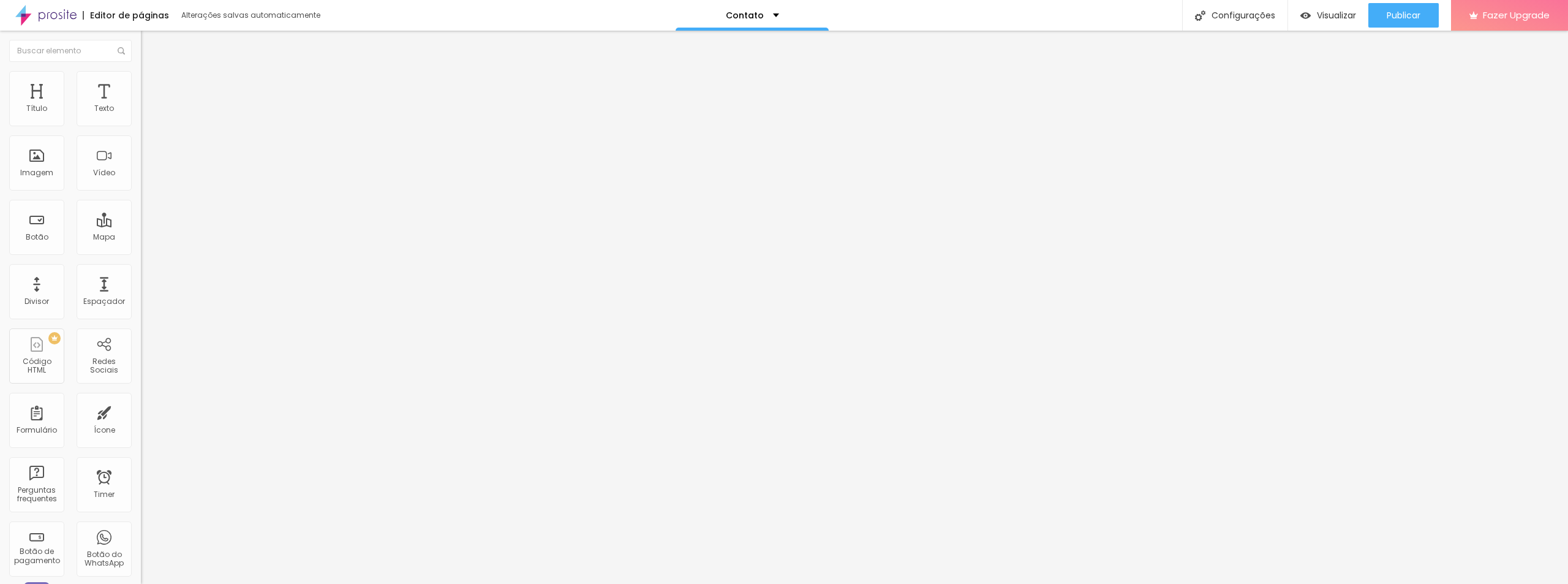
type input "495"
type input "499"
type input "503"
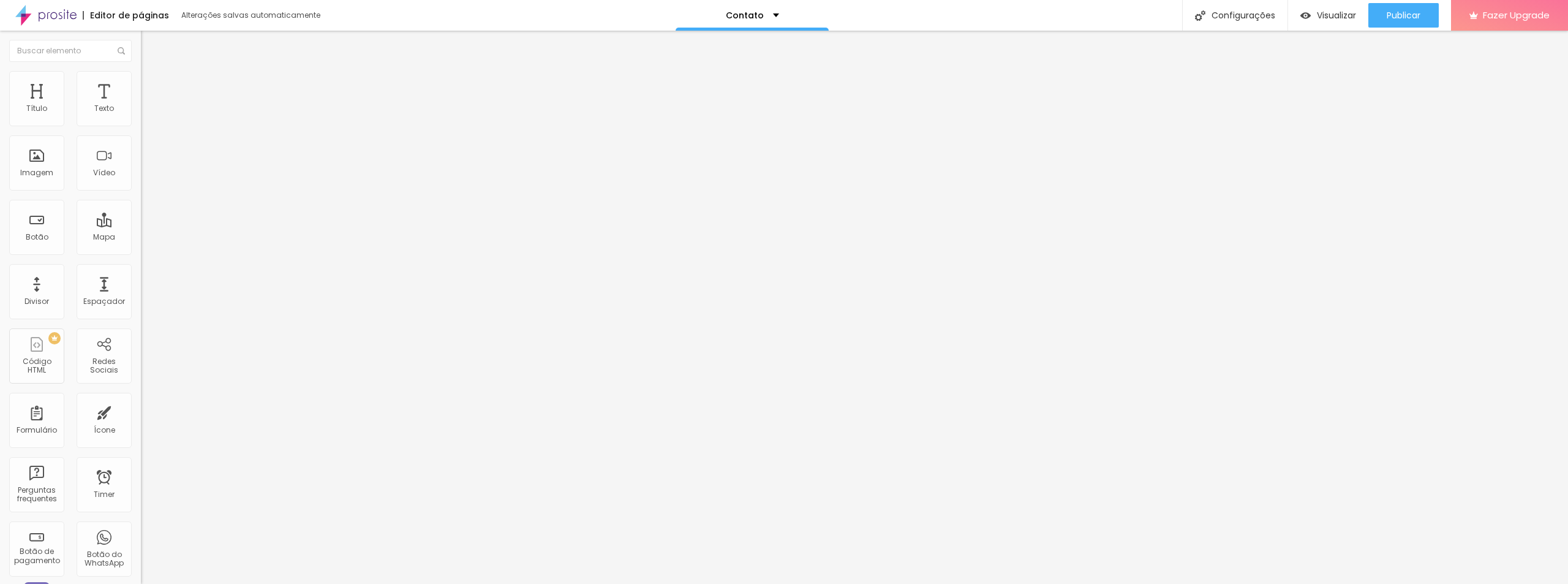
type input "503"
type input "507"
type input "511"
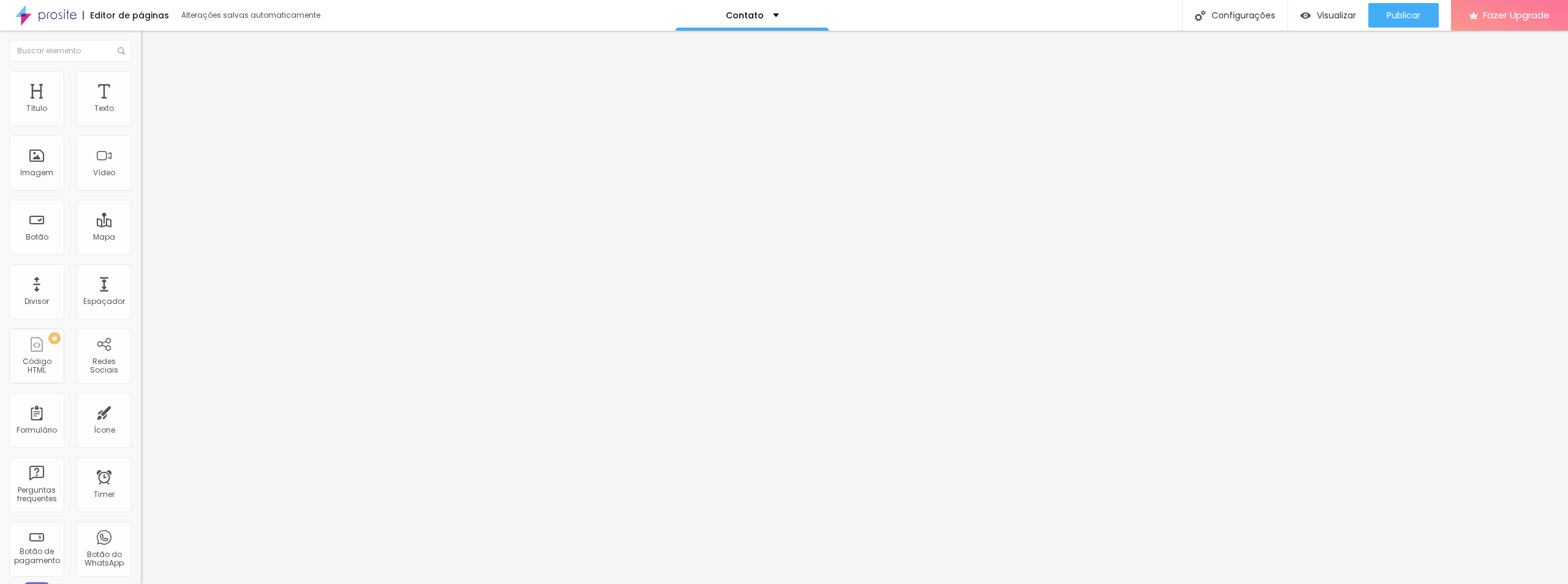
type input "514"
type input "518"
type input "522"
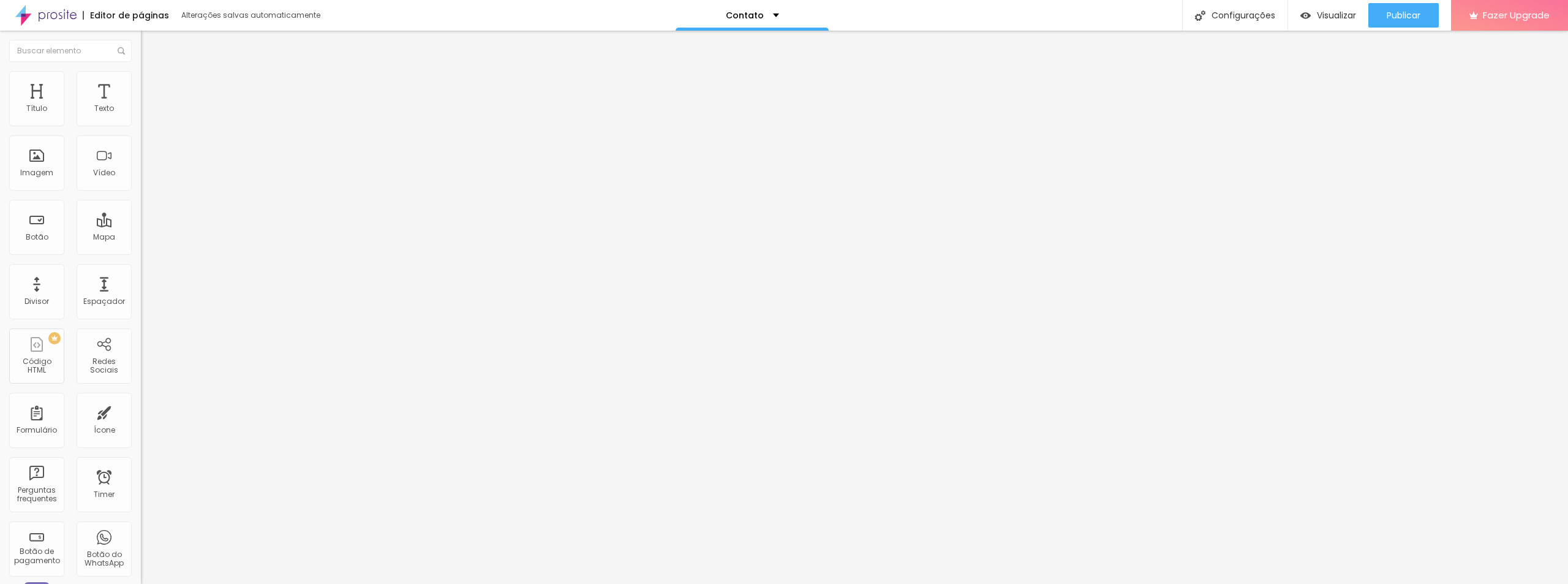
type input "522"
type input "526"
type input "529"
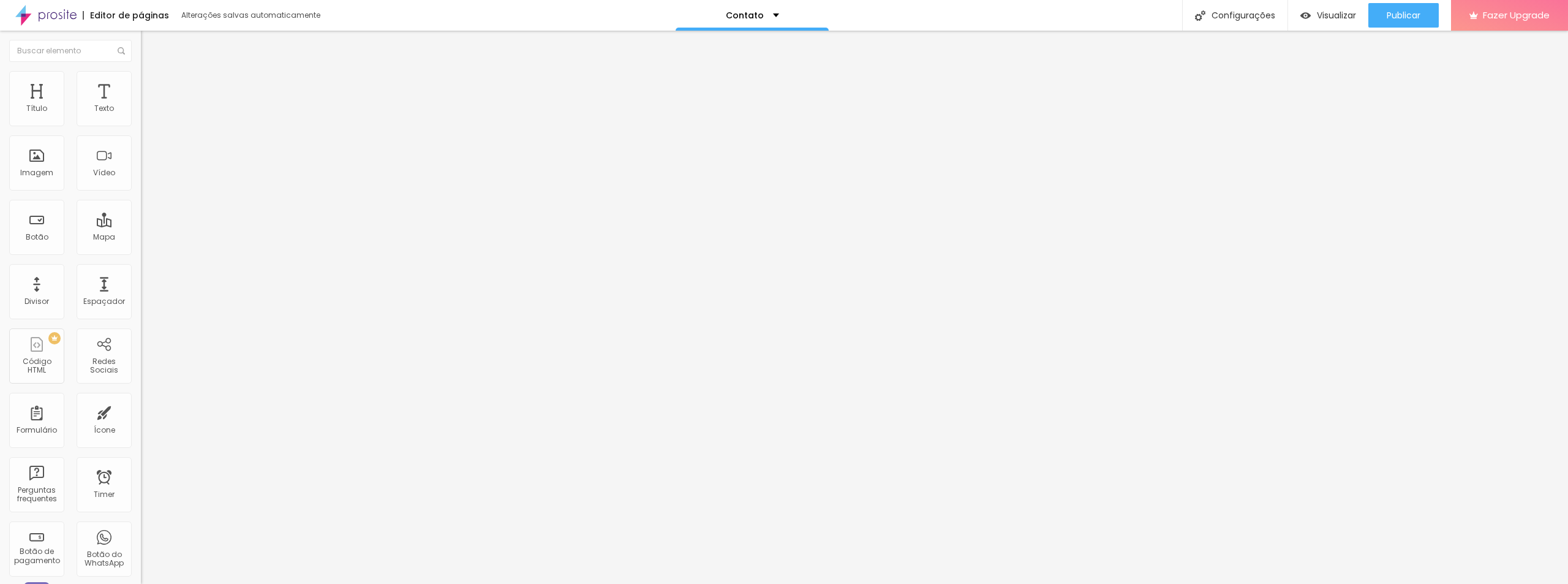
type input "537"
type input "541"
type input "548"
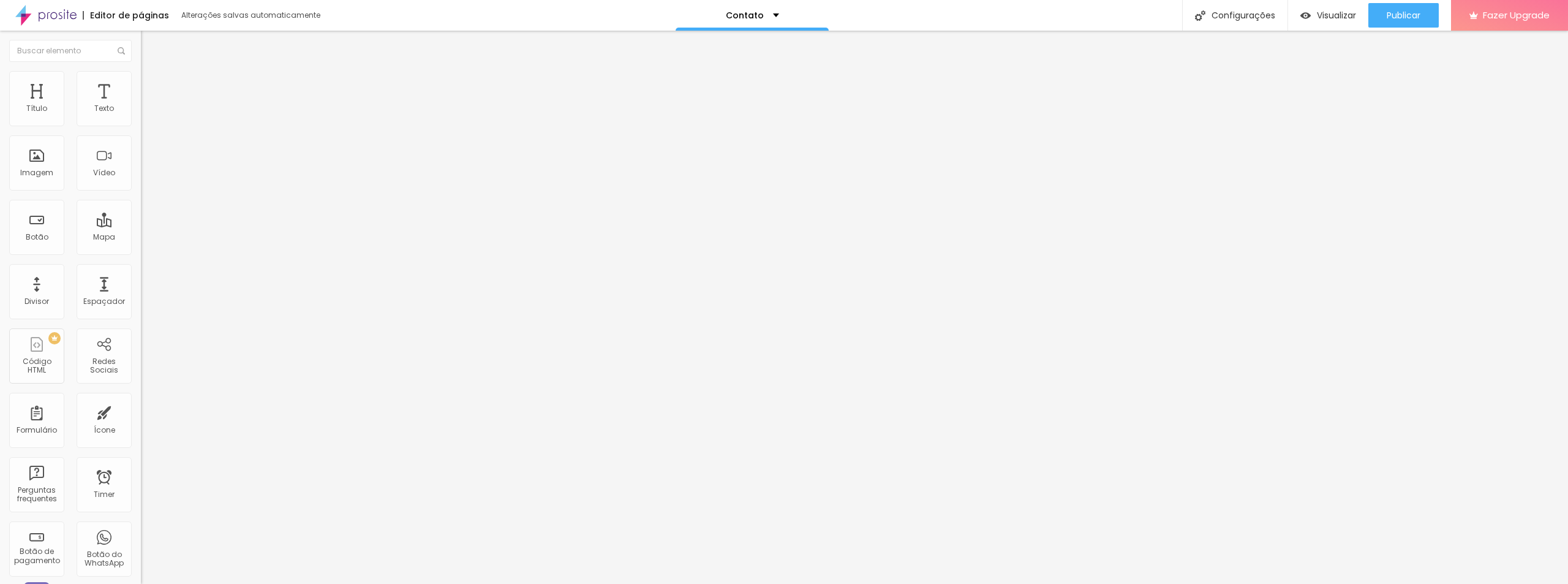
type input "548"
type input "556"
type input "567"
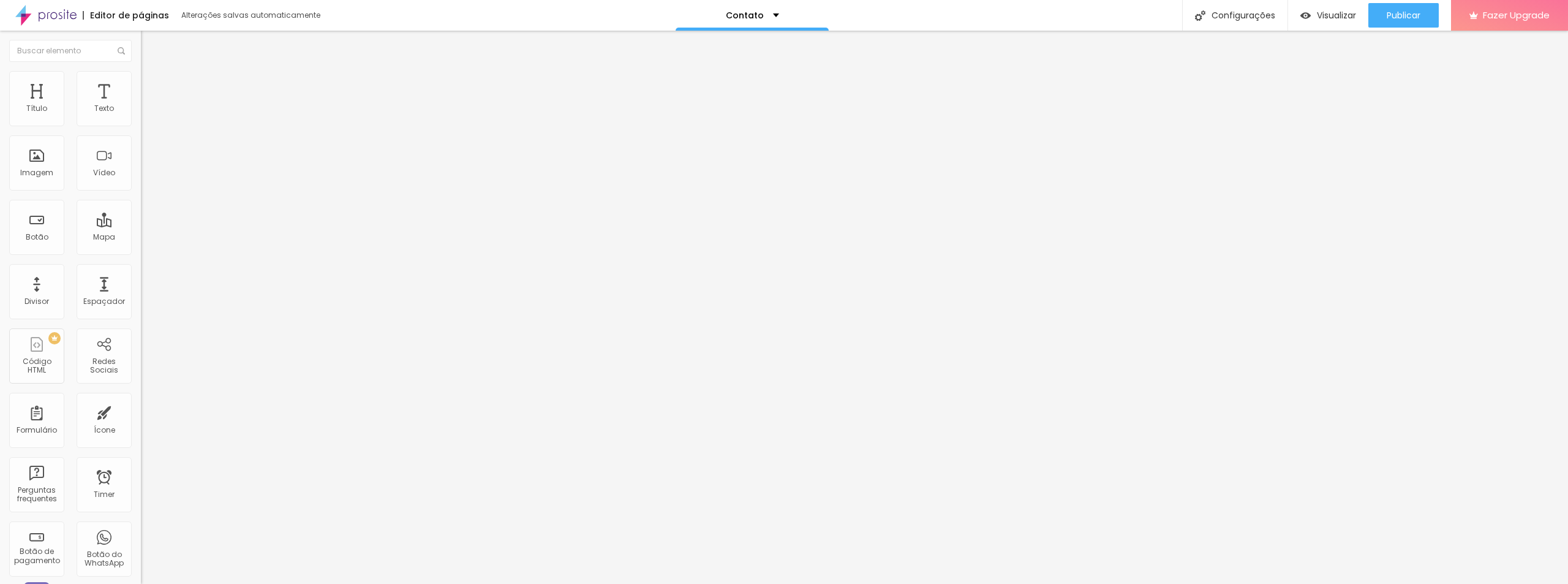
type input "586"
type input "594"
type input "616"
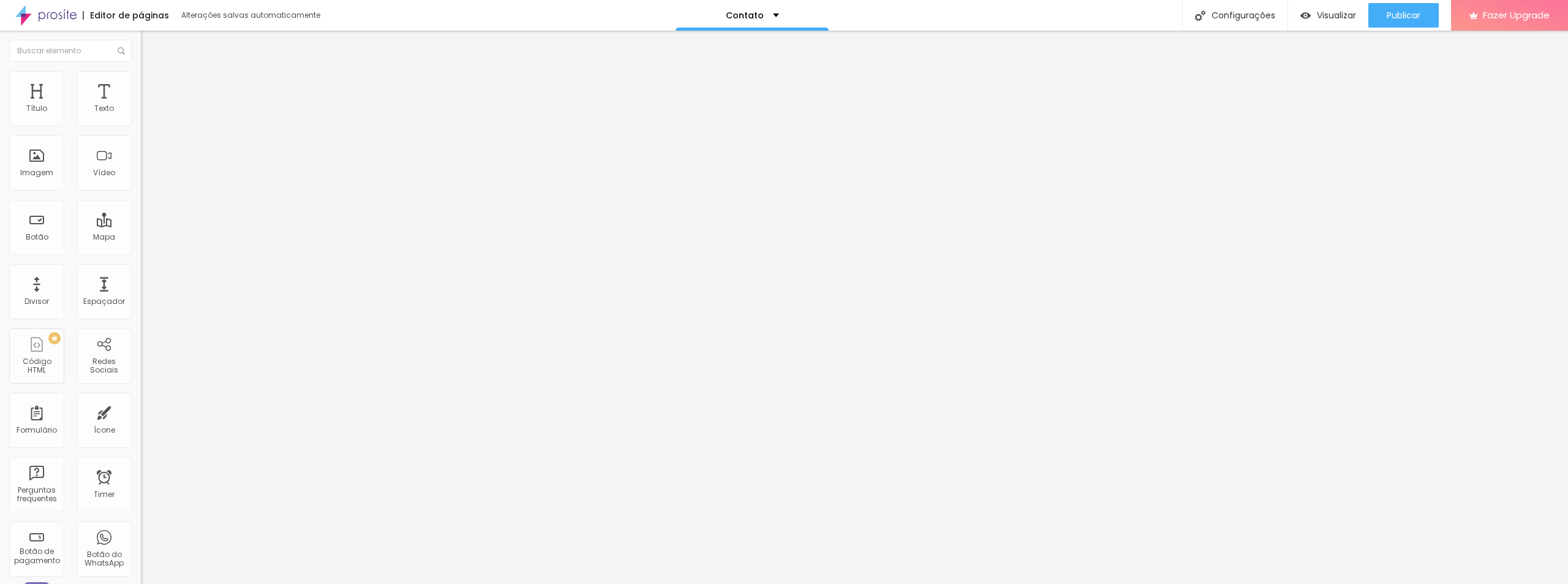
type input "616"
type input "632"
type input "643"
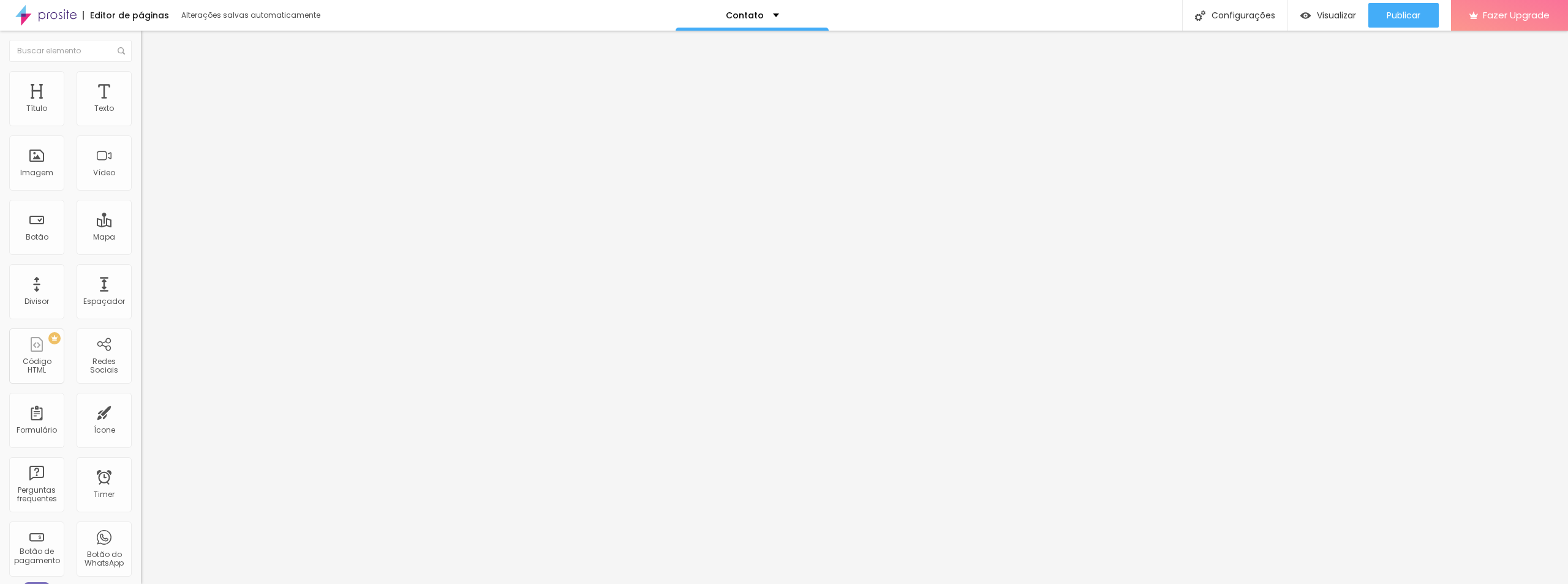
type input "658"
type input "669"
type input "677"
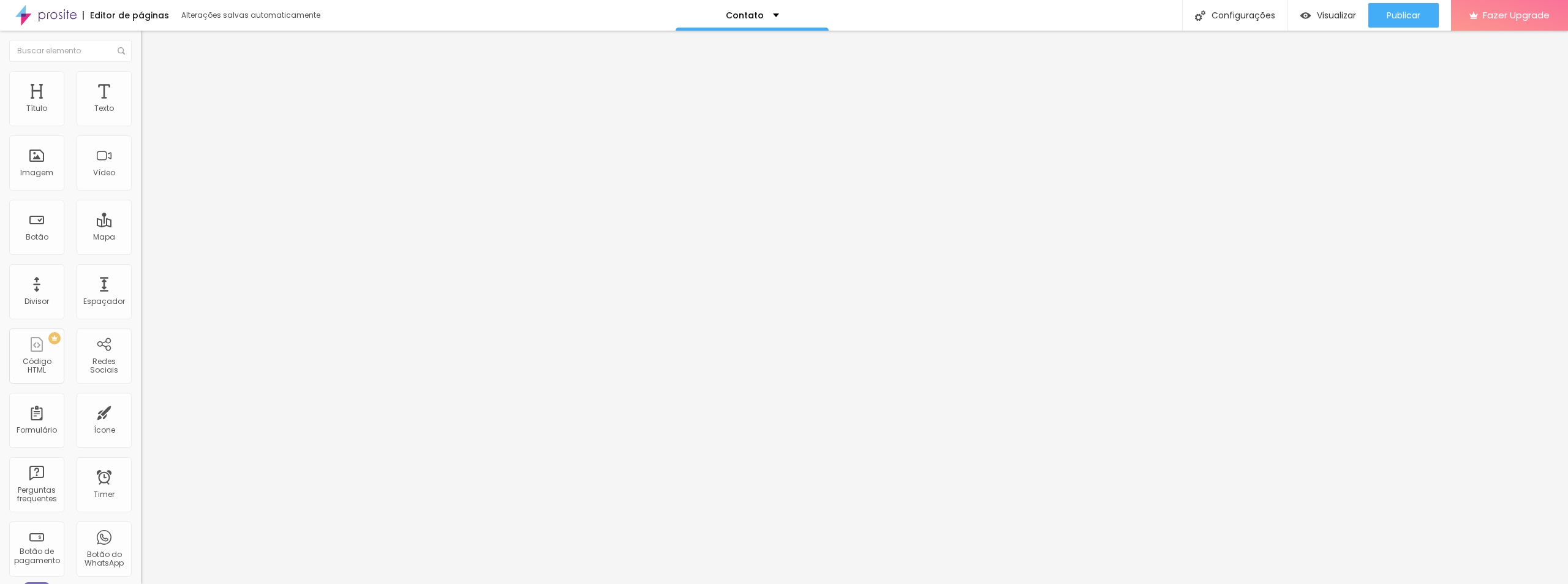
type input "677"
type input "685"
type input "692"
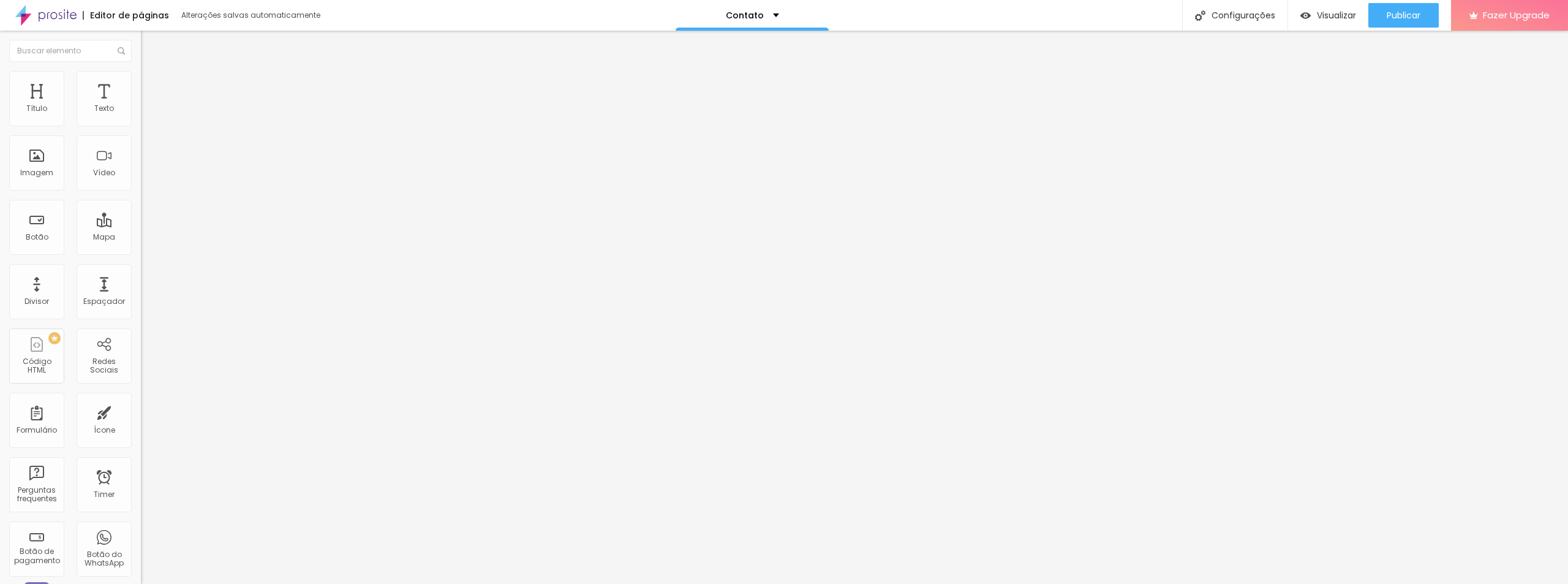
type input "696"
type input "700"
type input "707"
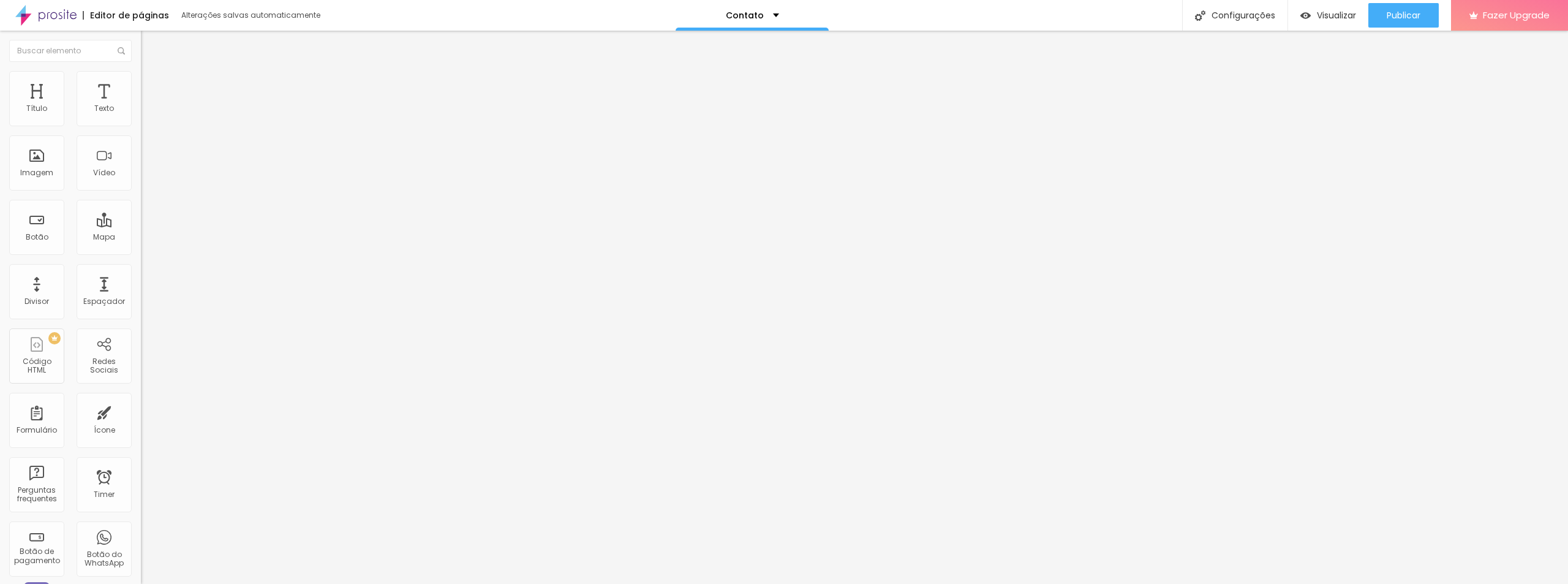
type input "707"
type input "711"
type input "719"
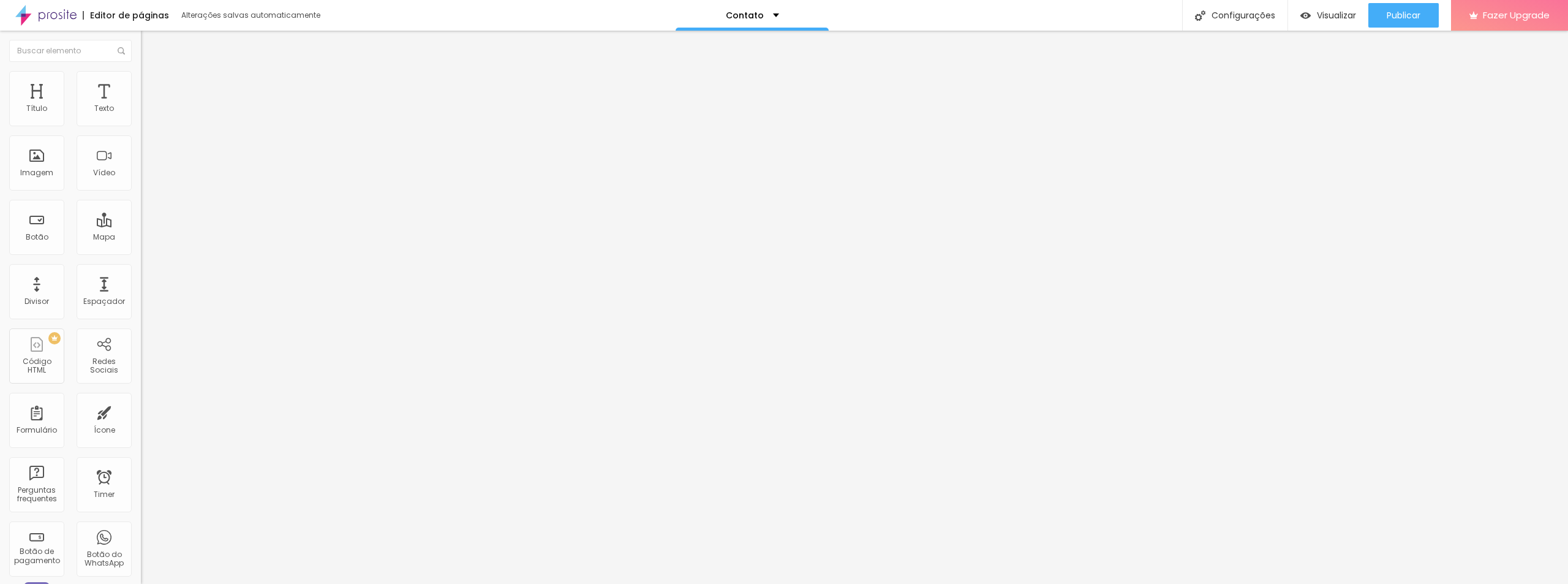
type input "726"
type input "730"
type input "738"
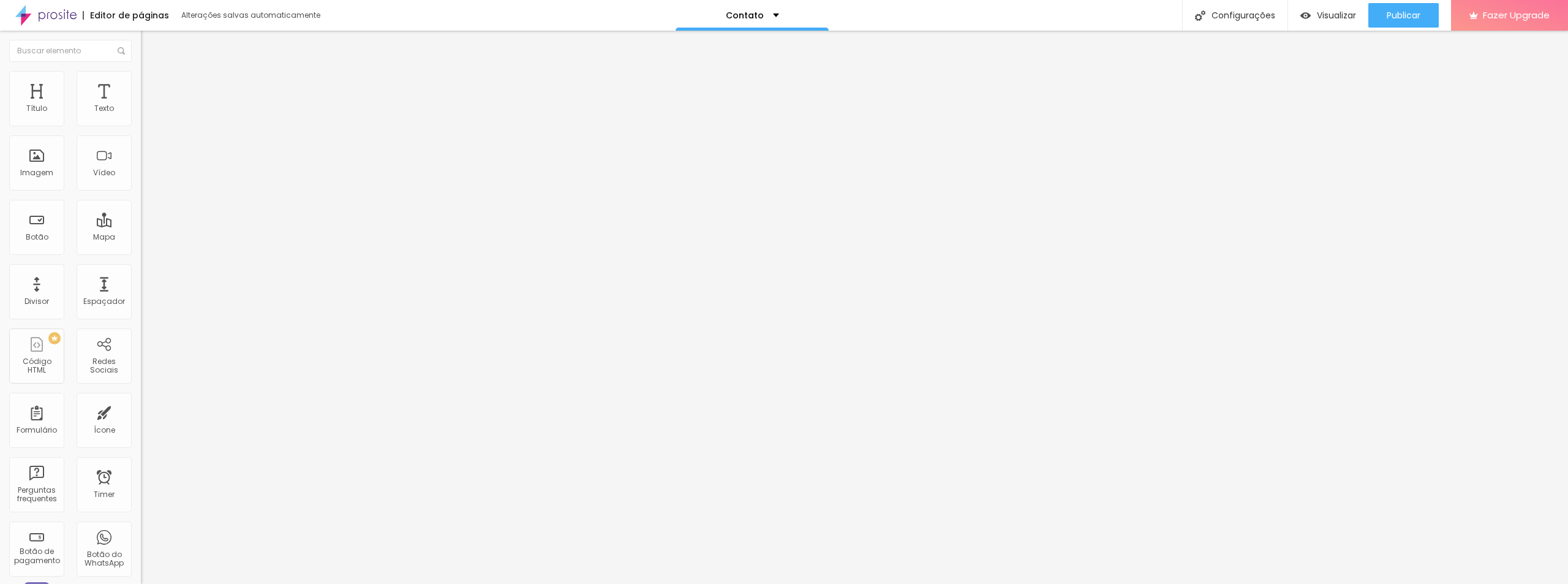
type input "738"
type input "741"
type input "749"
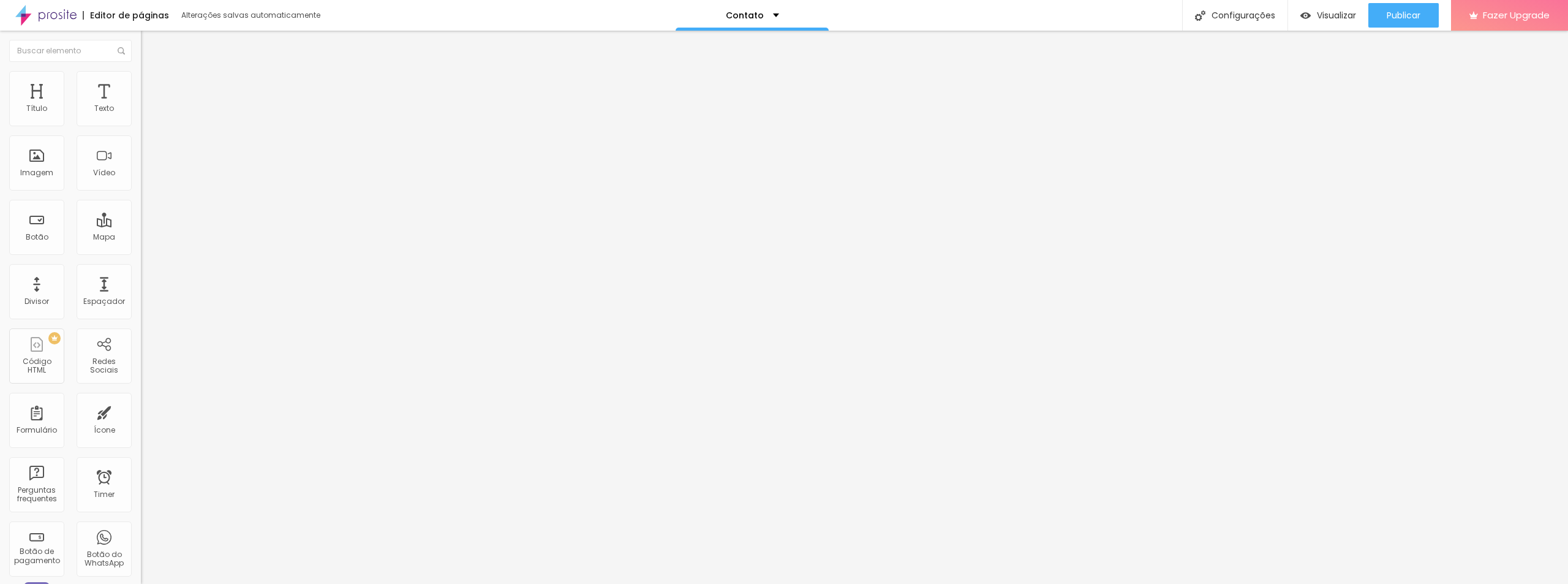
type input "753"
type input "756"
type input "764"
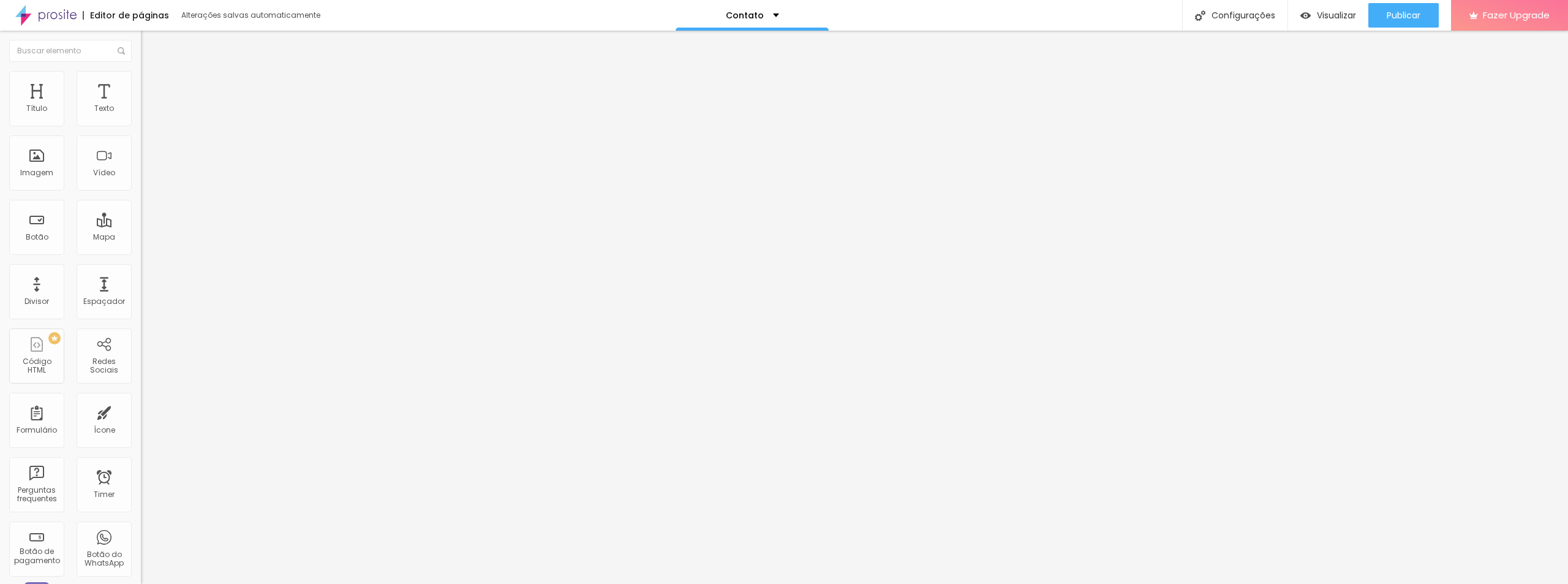
type input "764"
type input "772"
type input "779"
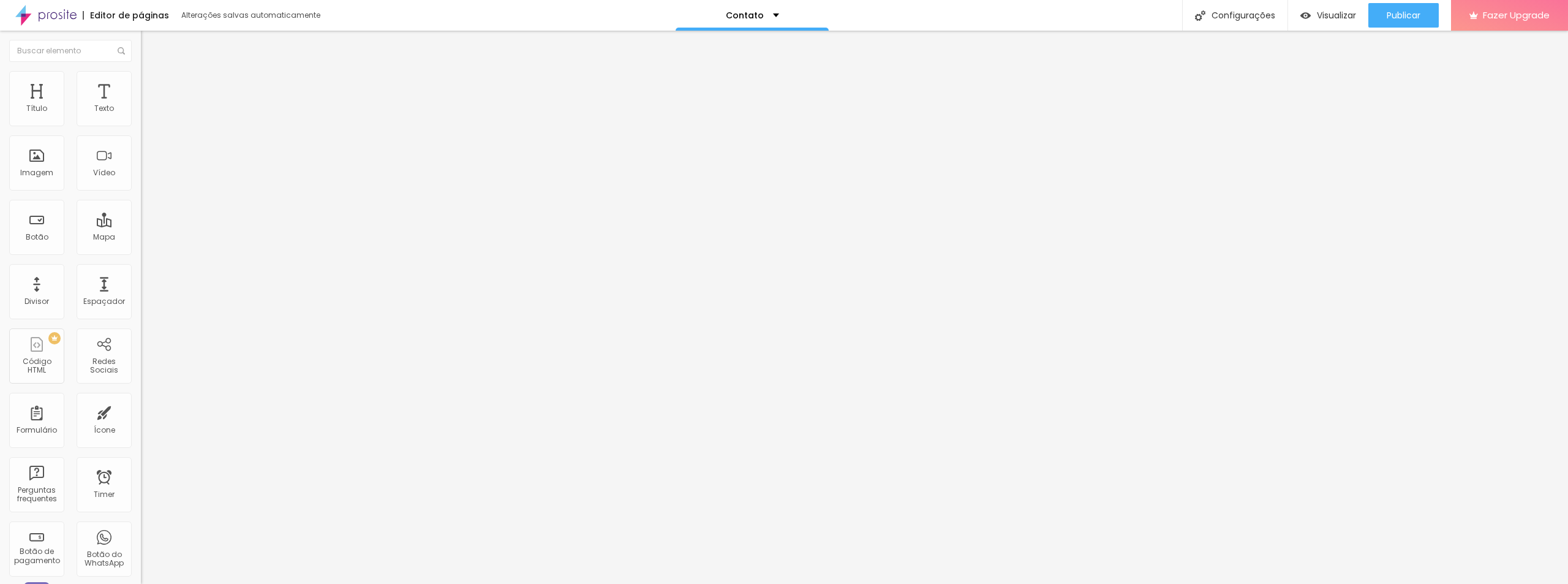
type input "783"
type input "787"
type input "779"
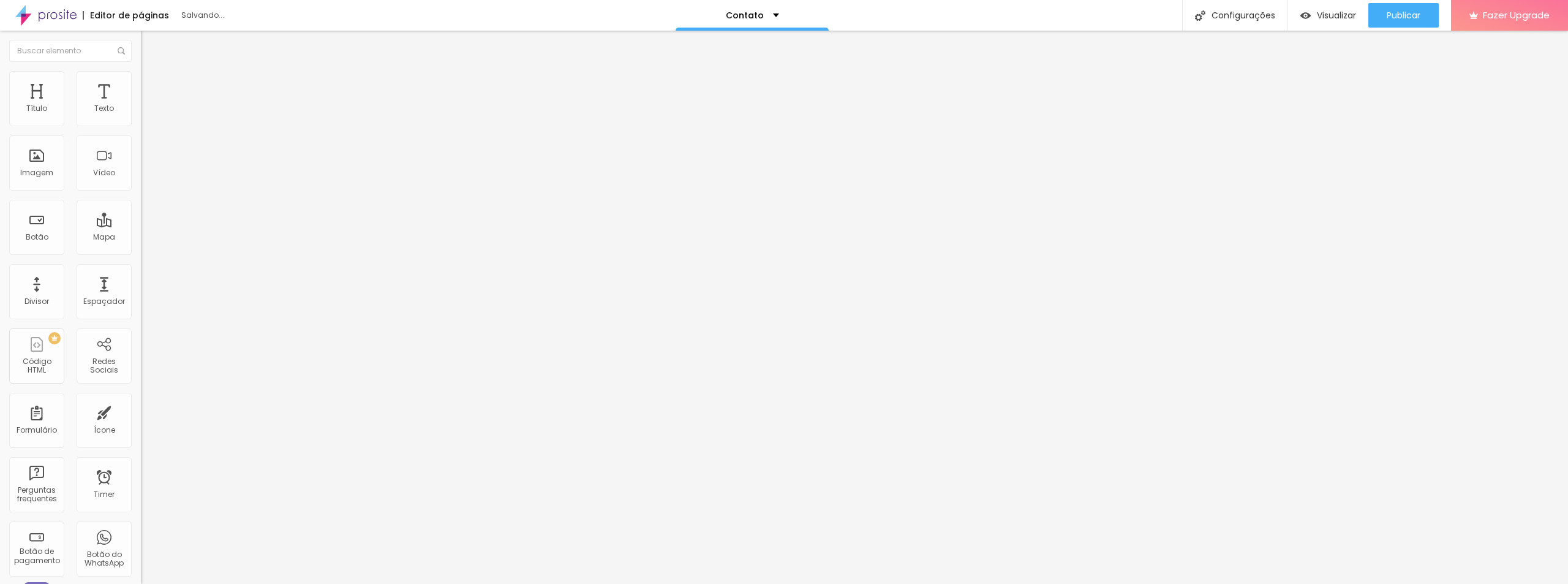
type input "779"
type input "749"
type input "745"
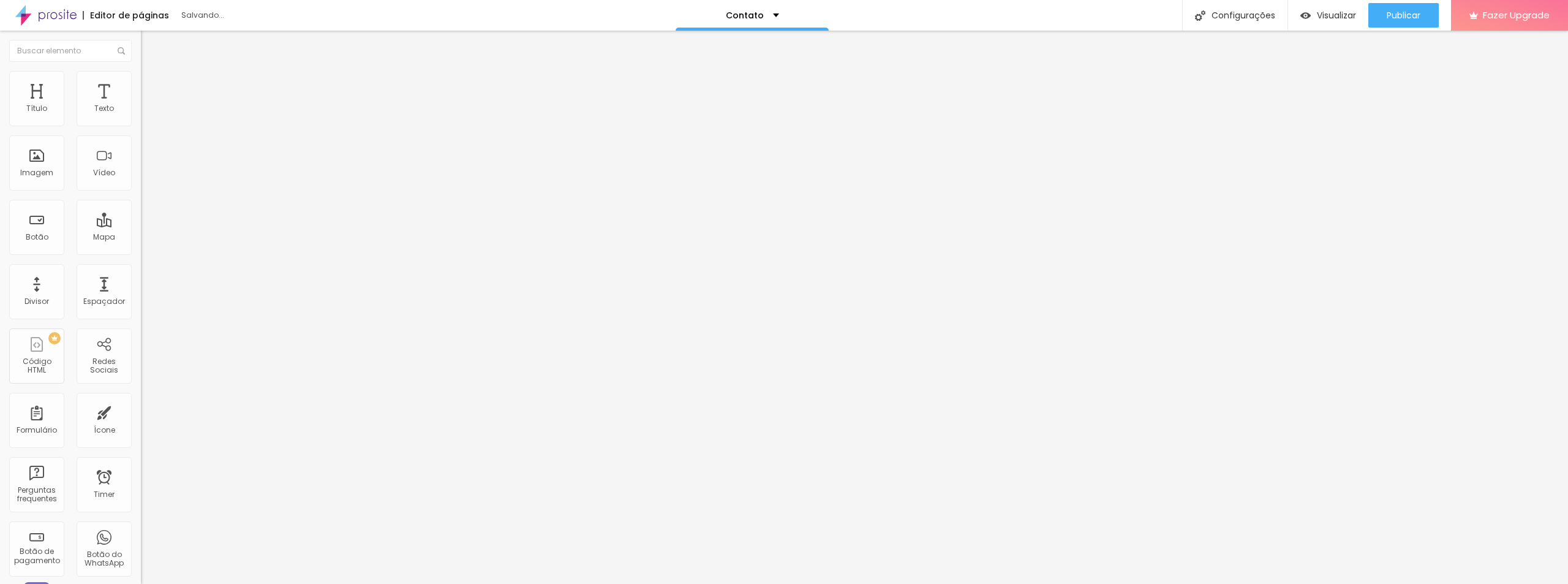
type input "726"
type input "719"
type input "696"
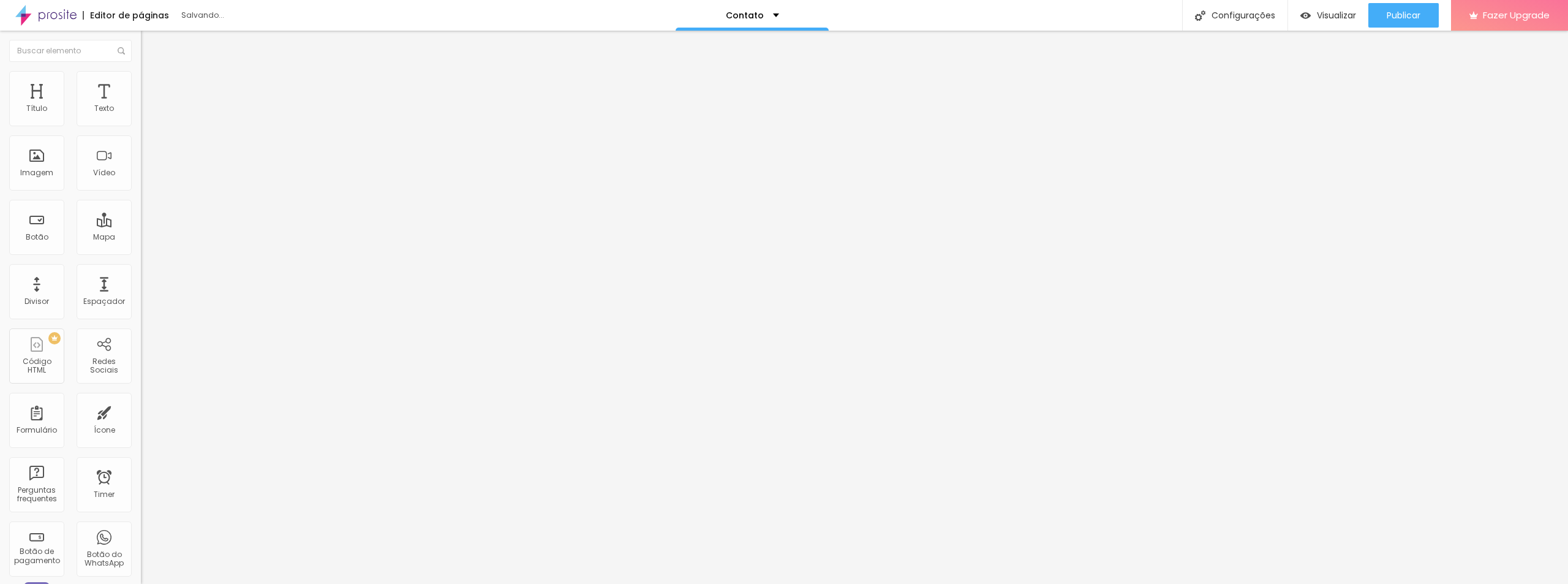
type input "696"
type input "681"
type input "669"
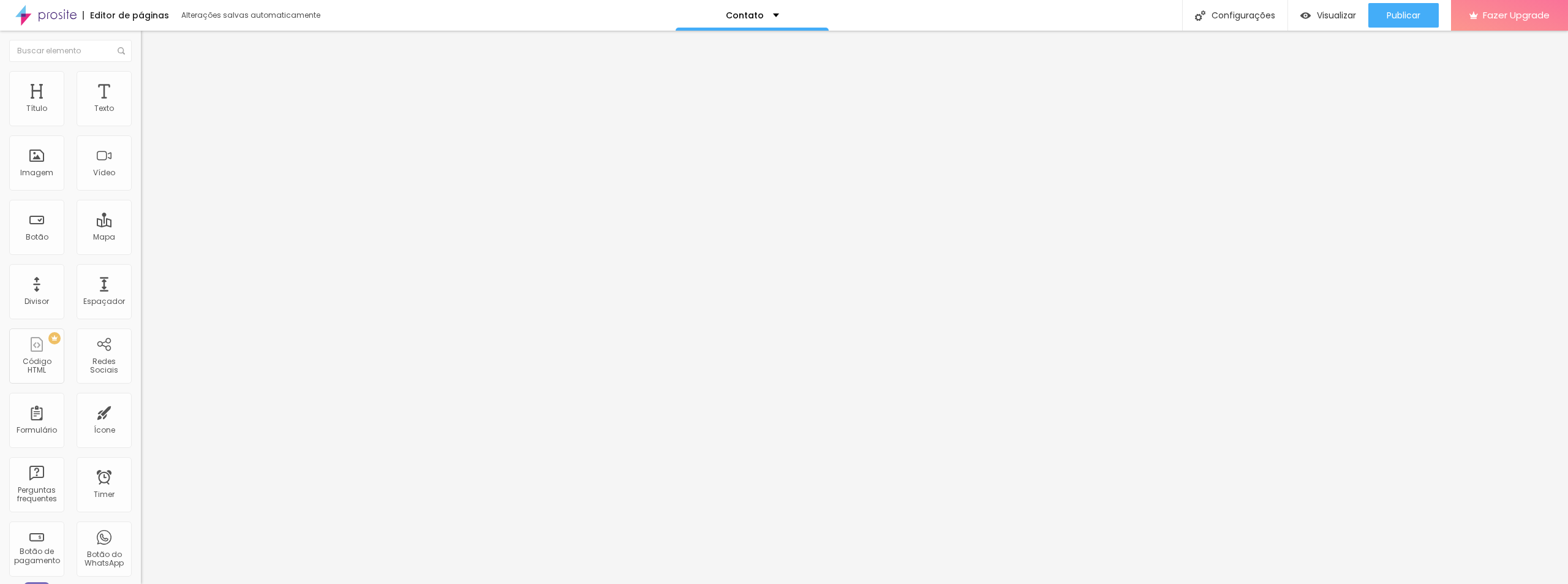
type input "654"
type input "639"
type input "635"
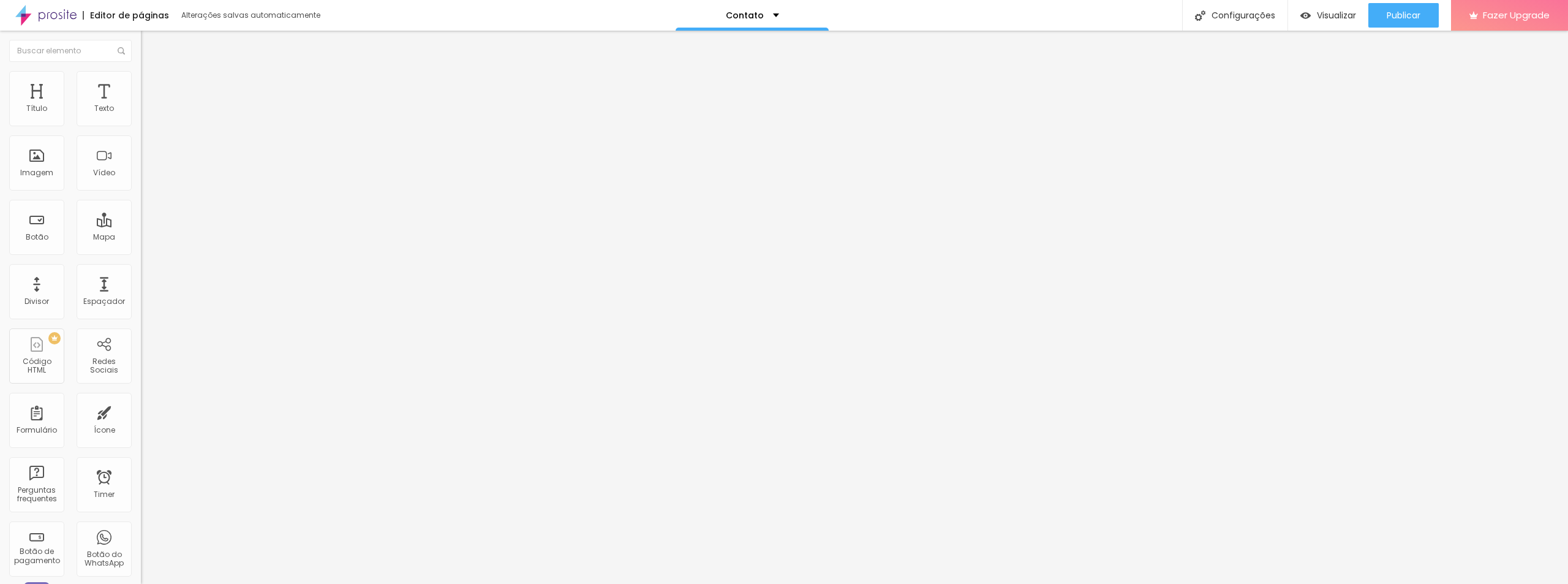
type input "635"
type input "624"
type input "609"
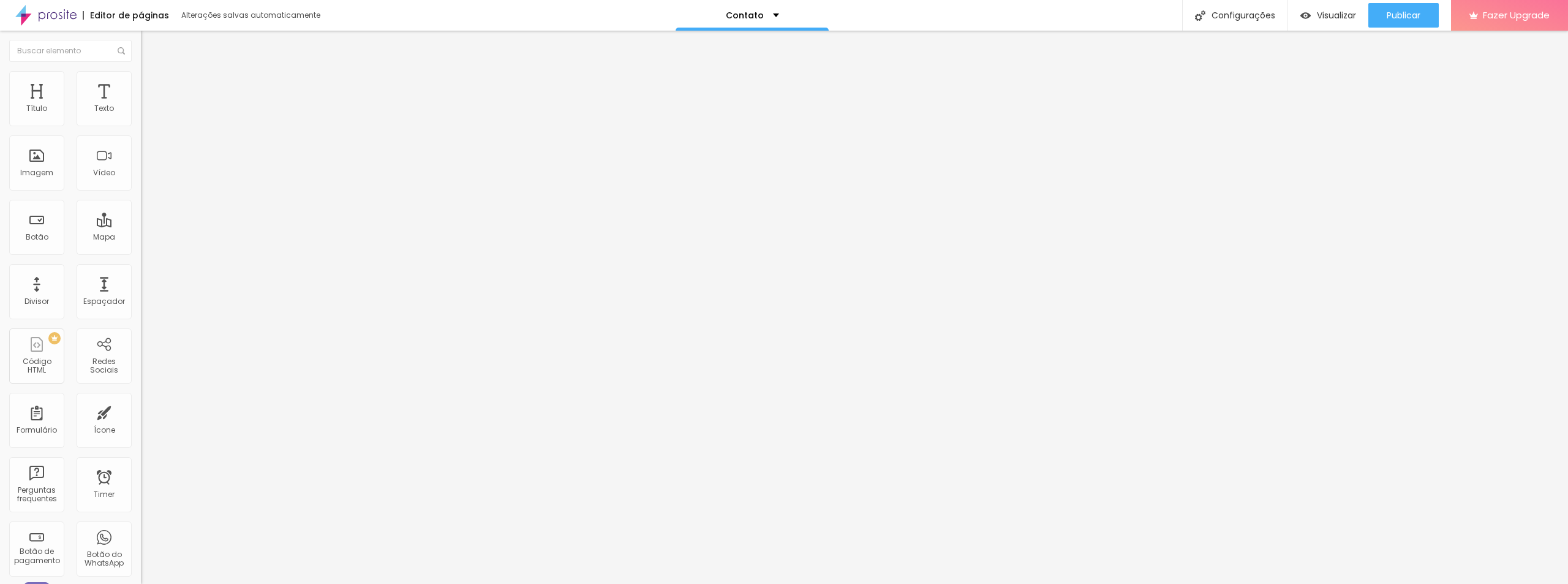
type input "605"
type input "598"
type input "590"
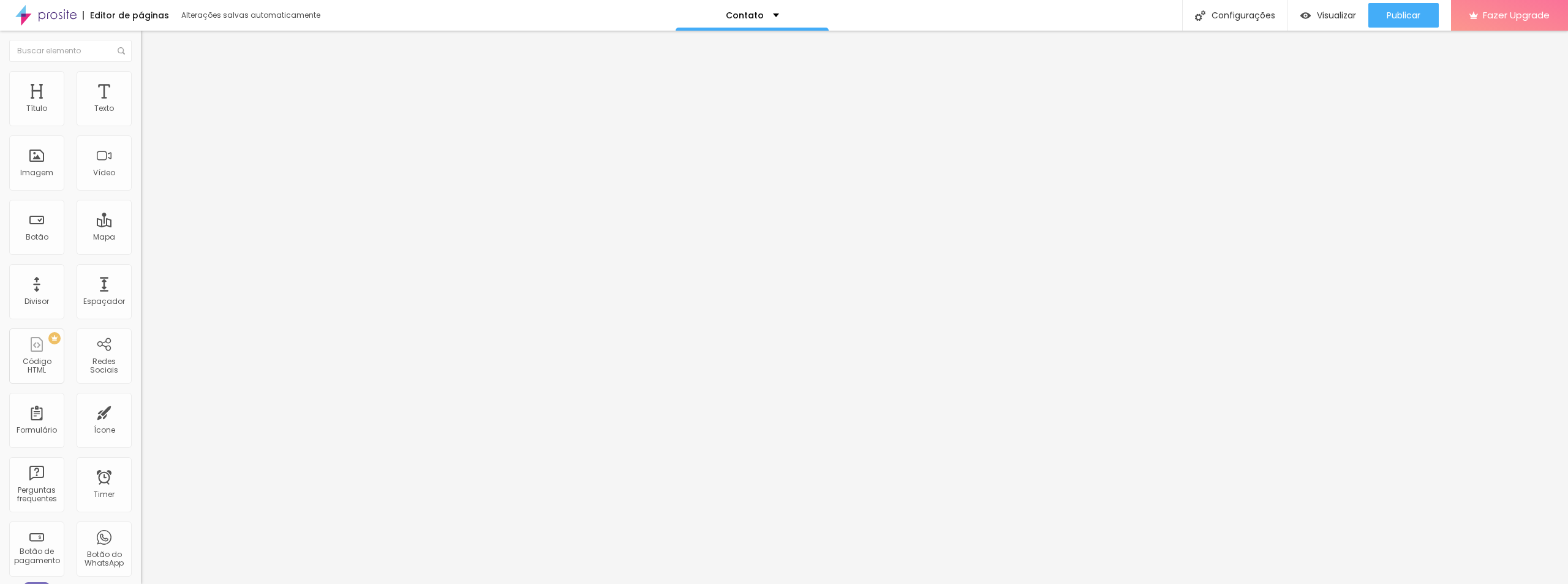
type input "590"
type input "586"
type input "579"
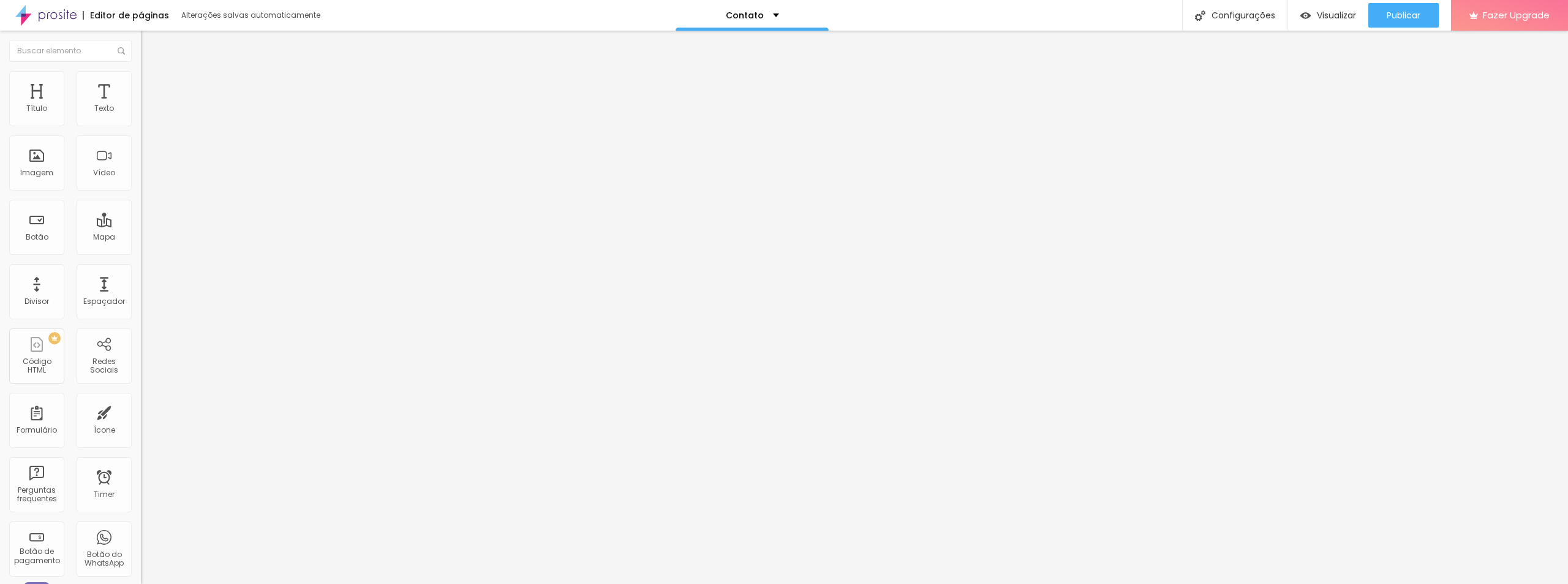
type input "575"
type input "571"
type input "567"
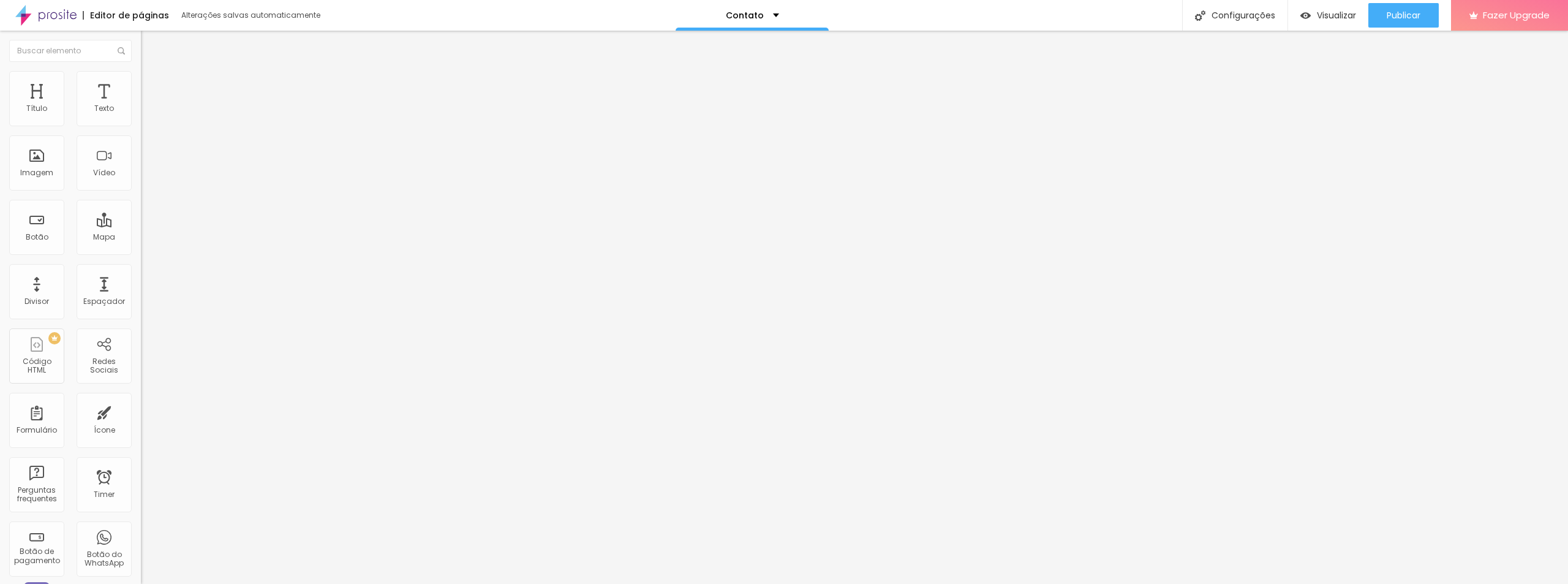
type input "567"
type input "560"
type input "552"
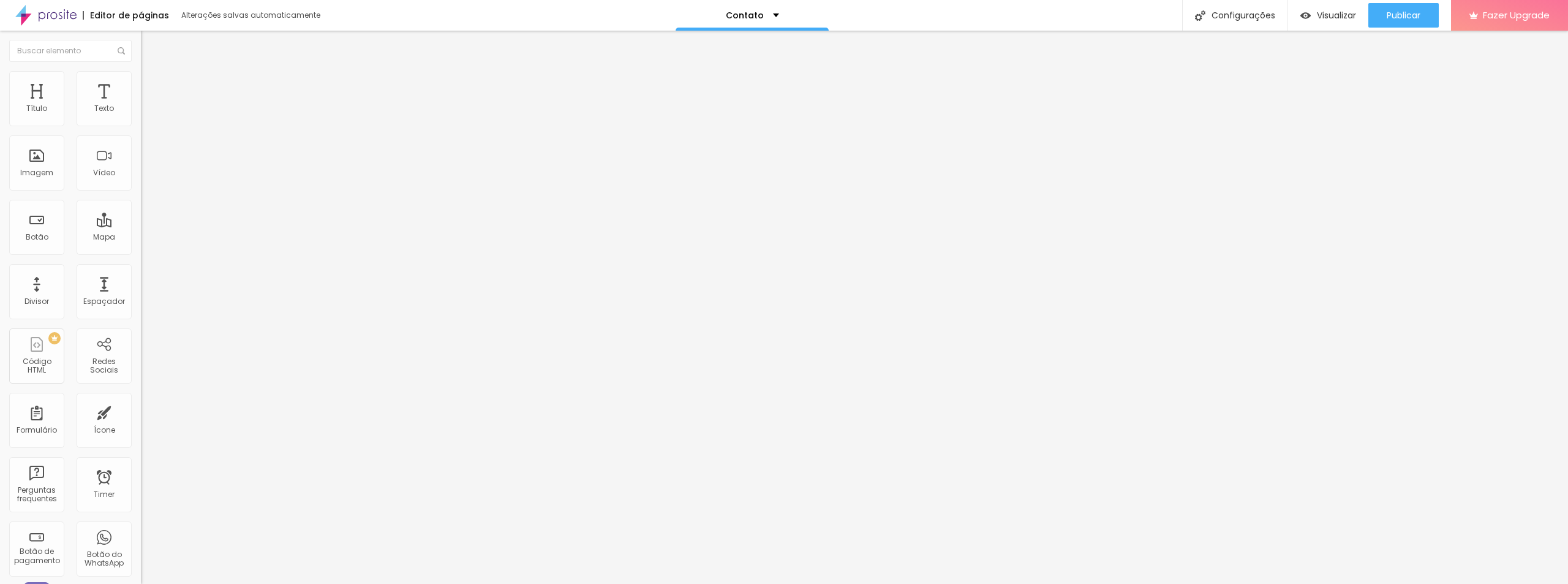
drag, startPoint x: 54, startPoint y: 165, endPoint x: 61, endPoint y: 159, distance: 9.2
click at [141, 156] on input "range" at bounding box center [179, 151] width 79 height 10
click at [152, 73] on span "Conteúdo" at bounding box center [170, 67] width 38 height 10
click at [141, 116] on input "Alboom [GEOGRAPHIC_DATA]" at bounding box center [213, 109] width 147 height 12
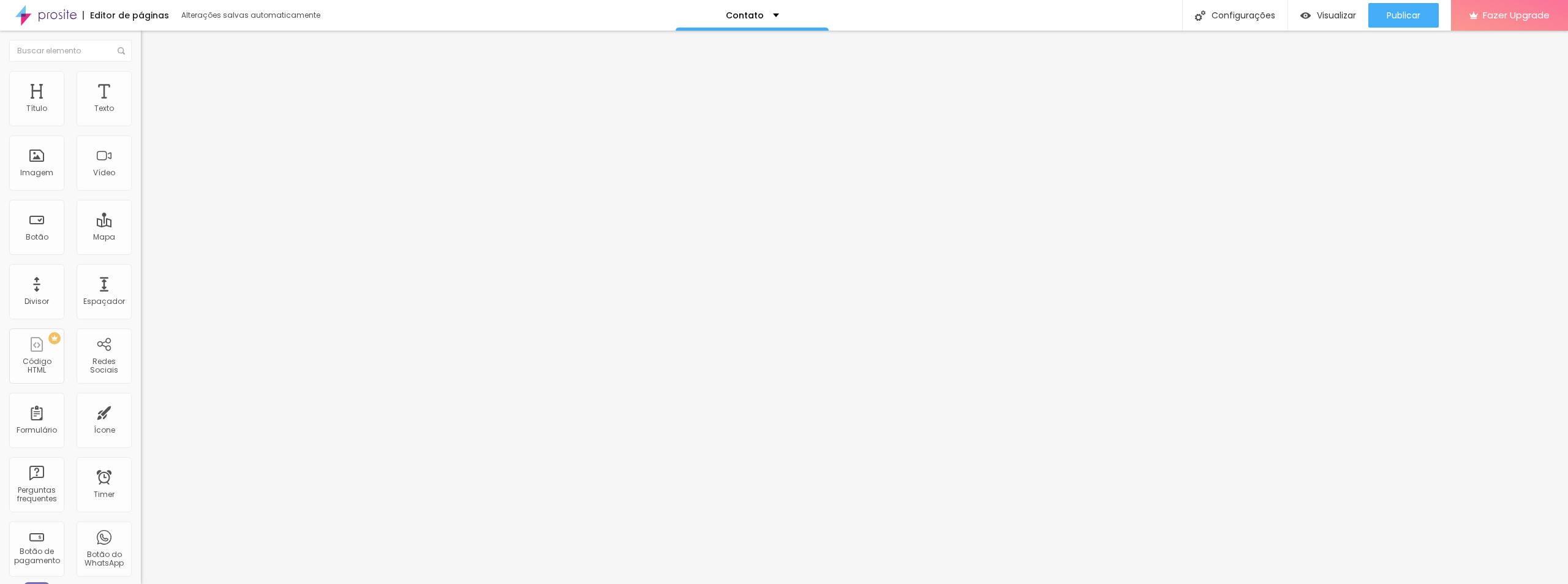
click at [141, 116] on input "Alboom [GEOGRAPHIC_DATA]" at bounding box center [213, 109] width 147 height 12
click at [141, 314] on div "Editar Mapa Conteúdo Estilo Avançado Endereço [PERSON_NAME] Fotografia Alinhame…" at bounding box center [210, 307] width 141 height 553
click at [1390, 12] on span "Publicar" at bounding box center [1404, 15] width 34 height 10
drag, startPoint x: 66, startPoint y: 190, endPoint x: 77, endPoint y: 188, distance: 11.2
click at [141, 309] on input "range" at bounding box center [179, 314] width 79 height 10
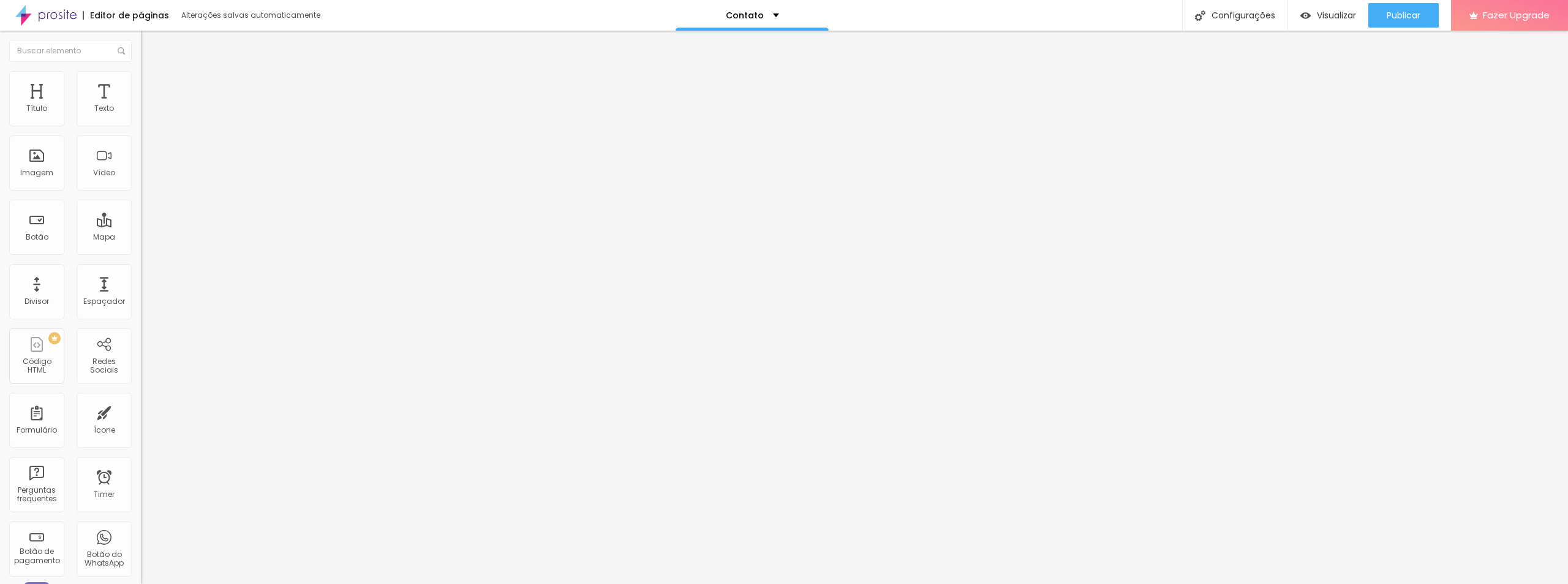
click at [151, 44] on img "button" at bounding box center [156, 45] width 10 height 10
click at [44, 234] on div "Botão" at bounding box center [37, 237] width 23 height 9
click at [31, 236] on div "Botão" at bounding box center [37, 237] width 23 height 9
click at [152, 87] on span "Avançado" at bounding box center [171, 92] width 41 height 10
drag, startPoint x: 37, startPoint y: 143, endPoint x: 29, endPoint y: 146, distance: 8.5
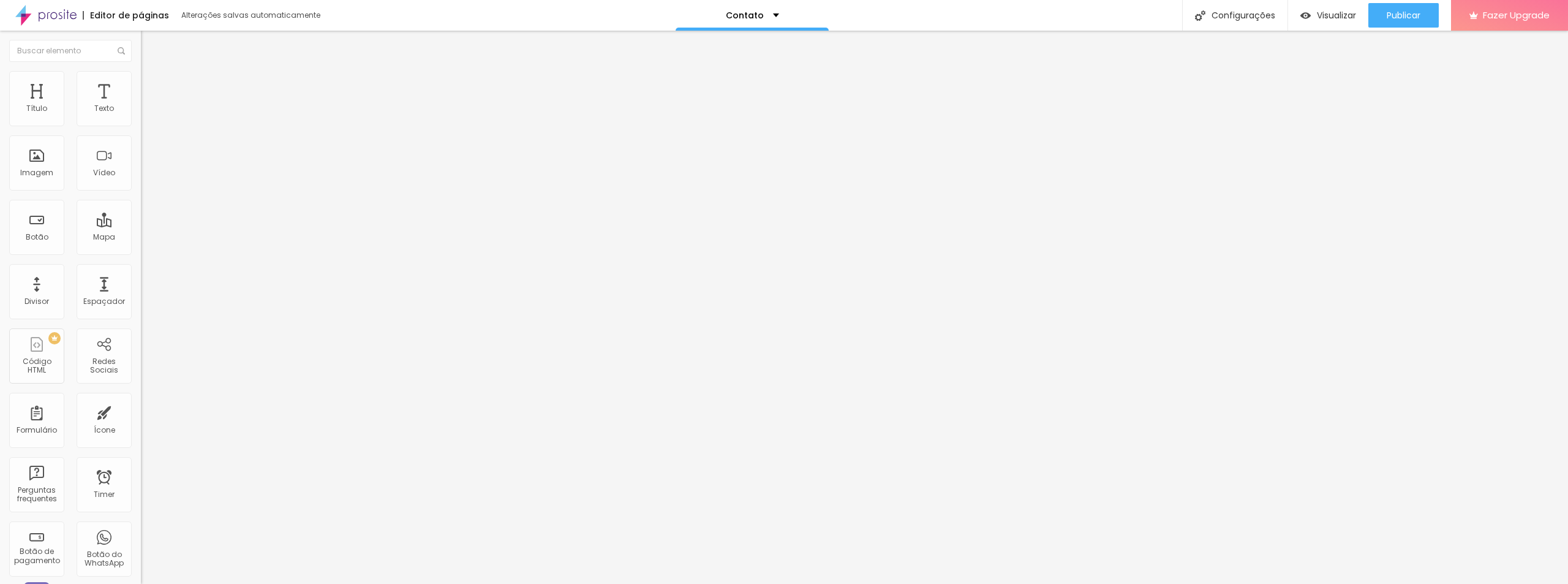
click at [141, 411] on input "range" at bounding box center [179, 416] width 79 height 10
drag, startPoint x: 28, startPoint y: 124, endPoint x: 44, endPoint y: 126, distance: 16.1
click at [141, 237] on input "range" at bounding box center [179, 242] width 79 height 10
